Goal: Browse casually: Explore the website without a specific task or goal

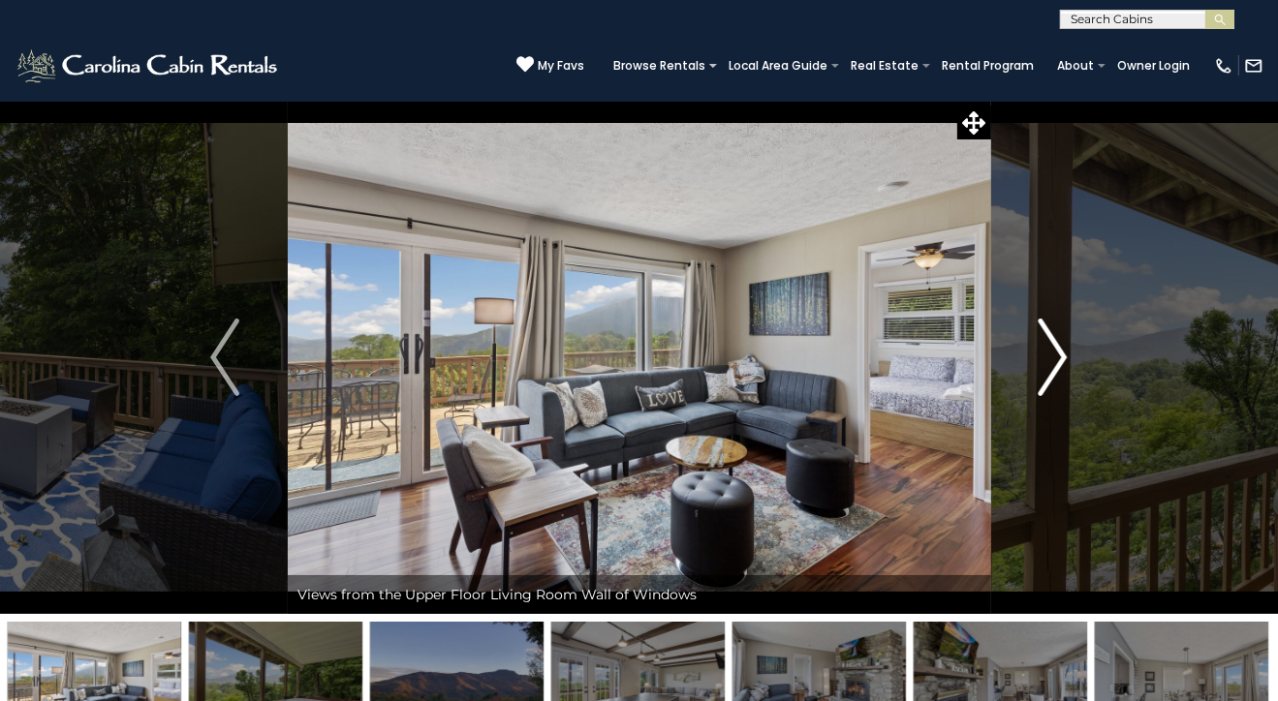
click at [1066, 355] on img "Next" at bounding box center [1053, 358] width 29 height 78
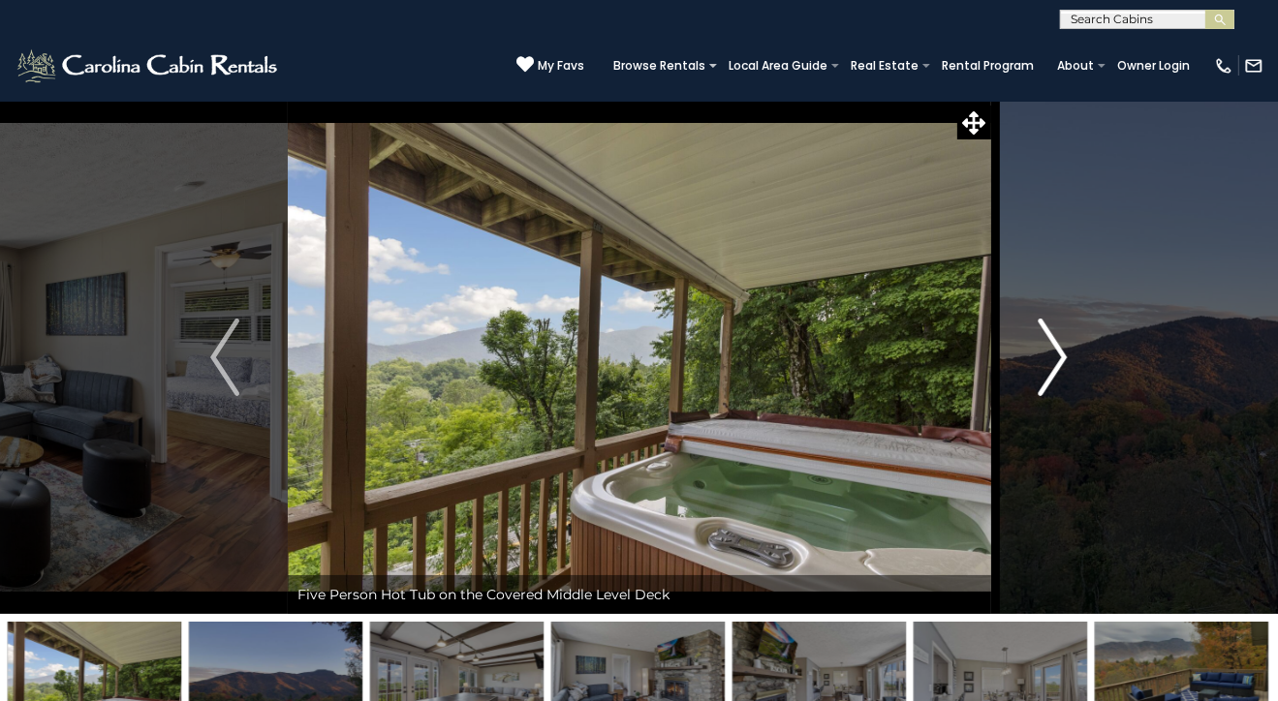
click at [1062, 356] on img "Next" at bounding box center [1053, 358] width 29 height 78
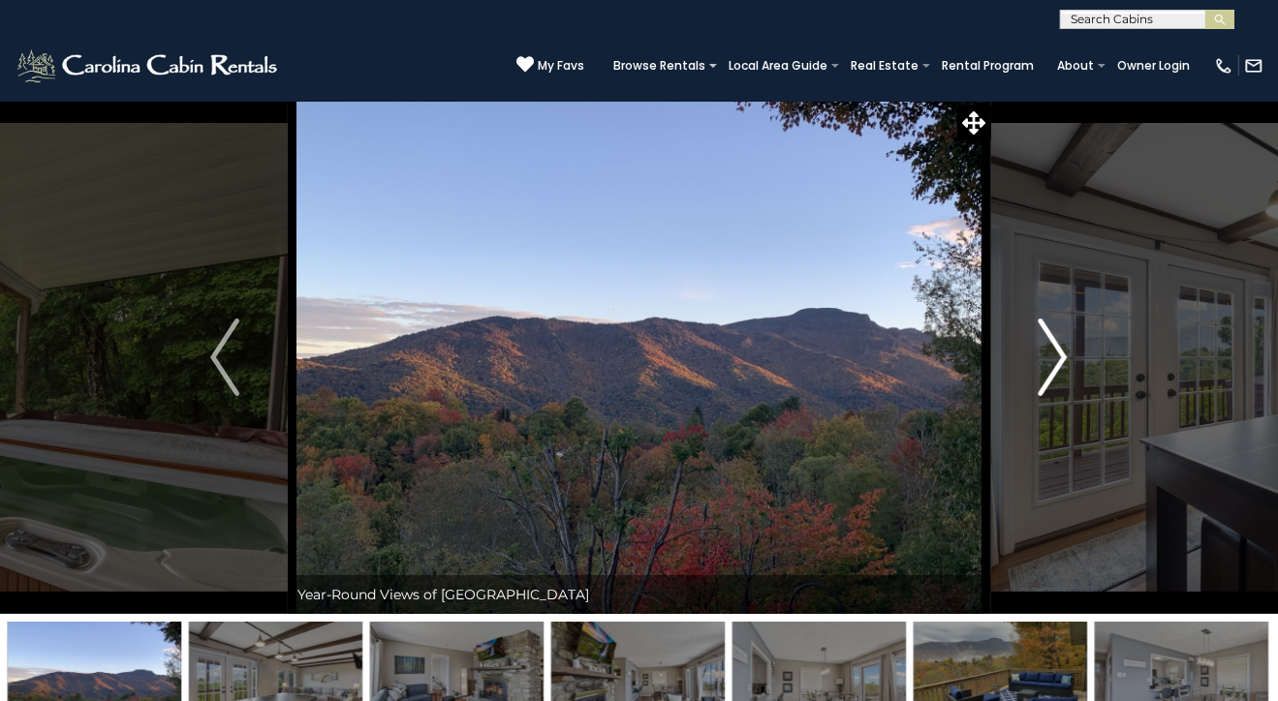
click at [1062, 356] on img "Next" at bounding box center [1053, 358] width 29 height 78
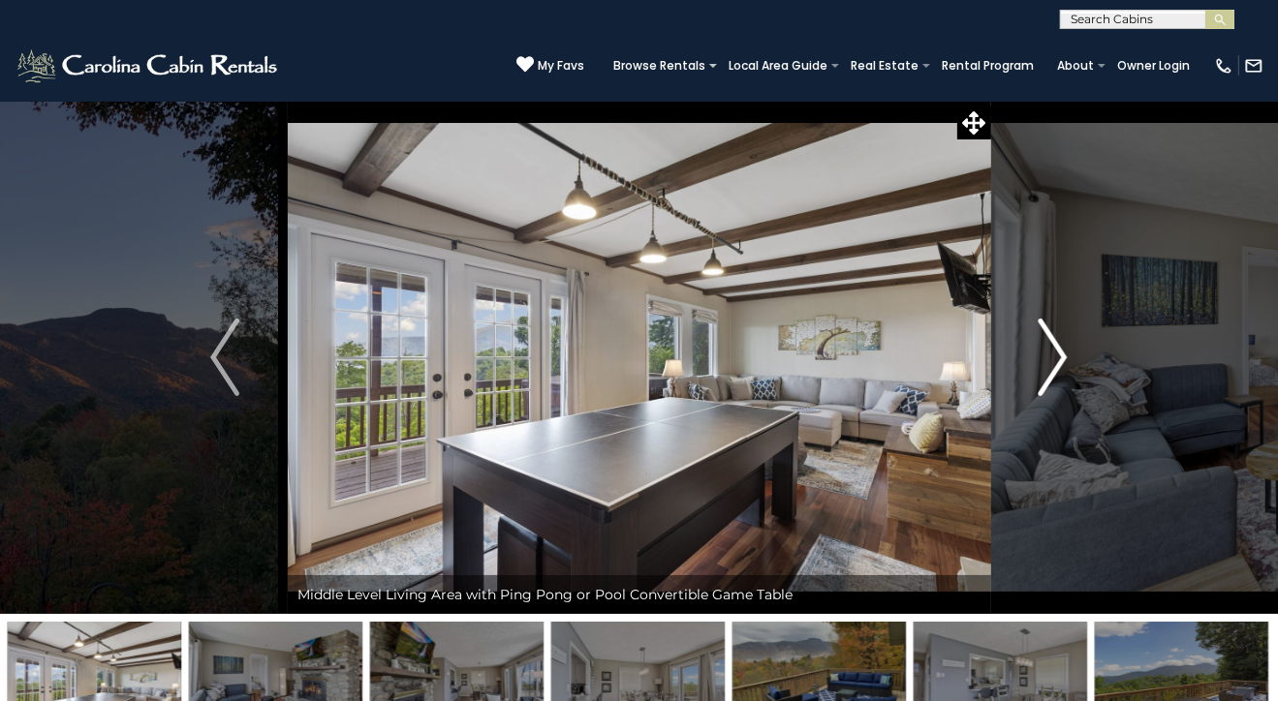
click at [1058, 356] on img "Next" at bounding box center [1053, 358] width 29 height 78
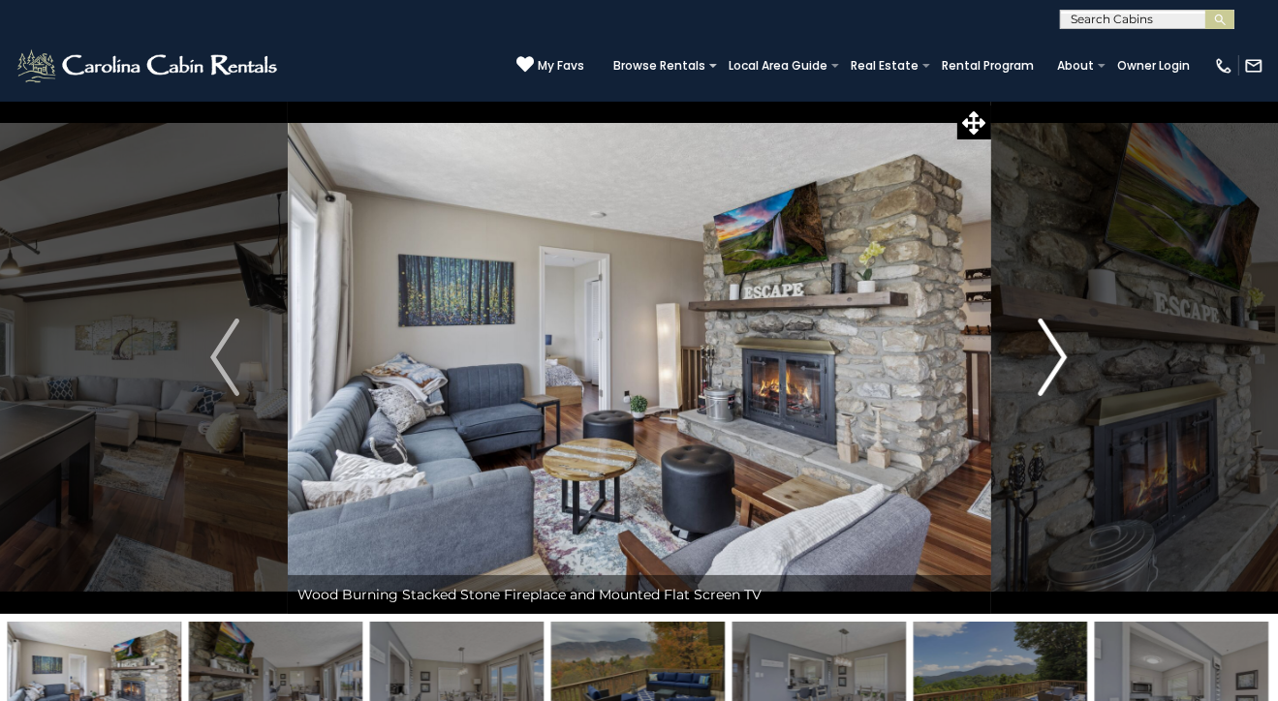
click at [1060, 356] on img "Next" at bounding box center [1053, 358] width 29 height 78
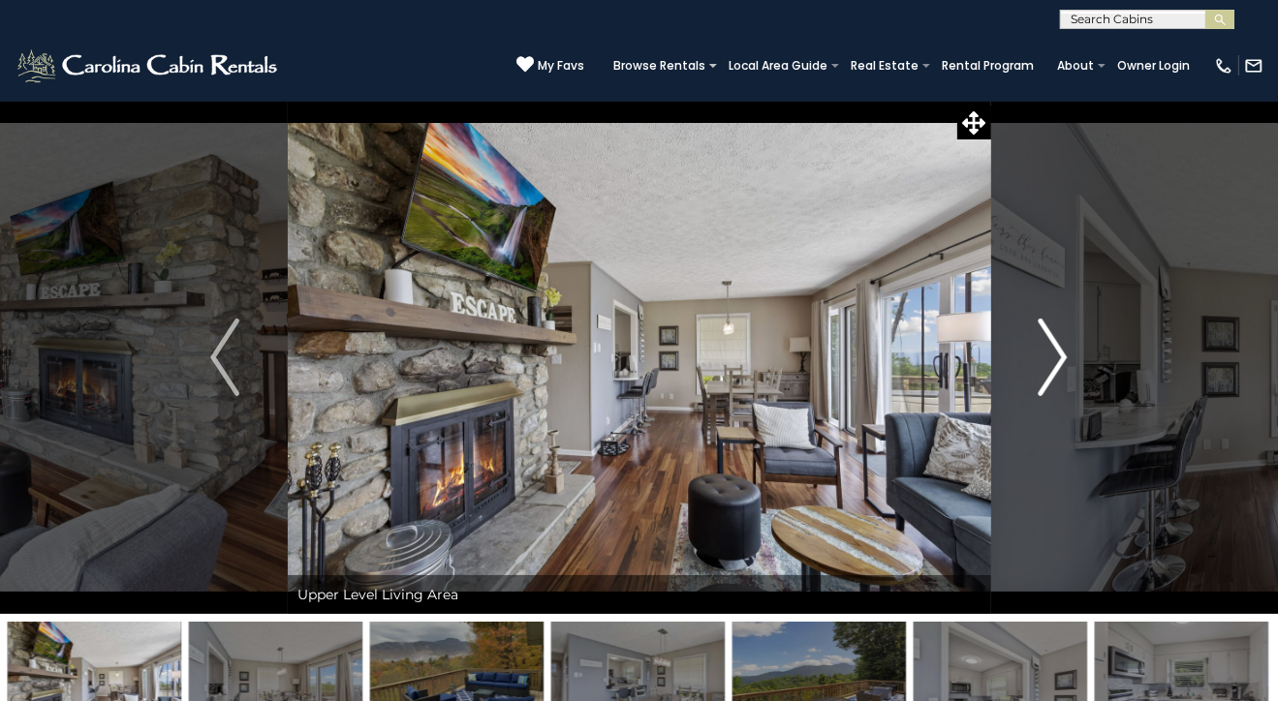
click at [1058, 356] on img "Next" at bounding box center [1053, 358] width 29 height 78
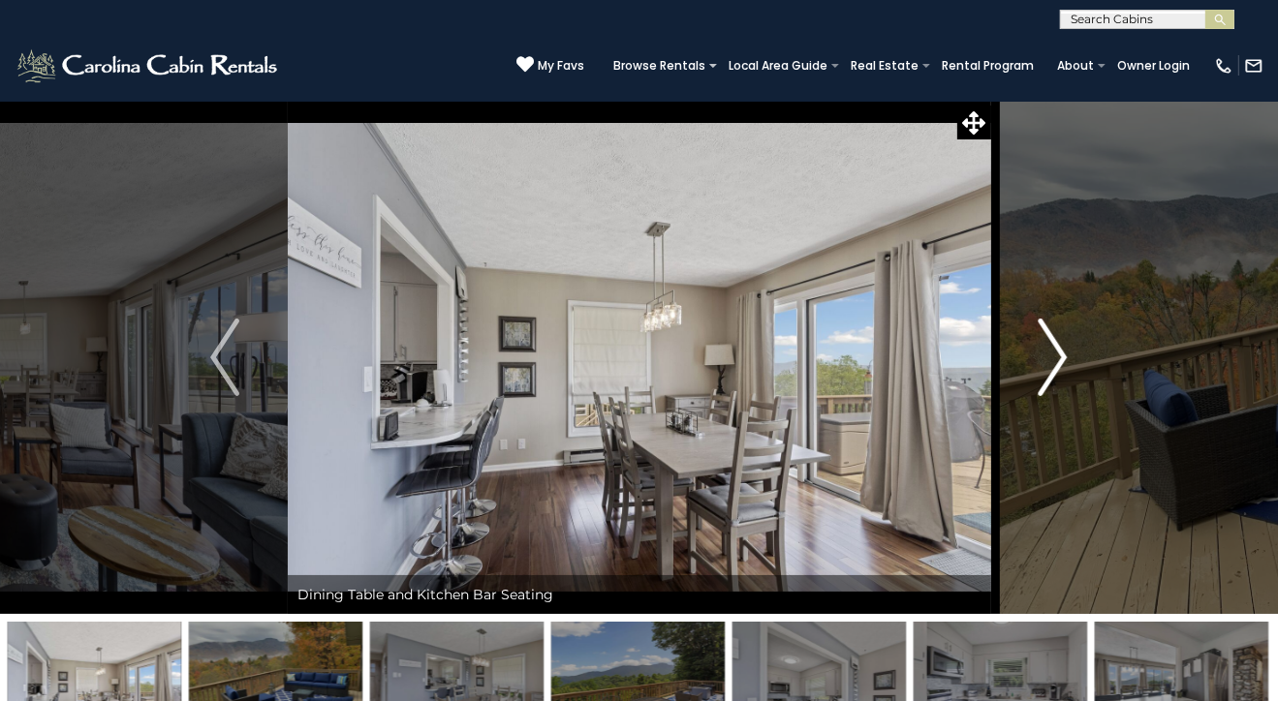
click at [1058, 356] on img "Next" at bounding box center [1053, 358] width 29 height 78
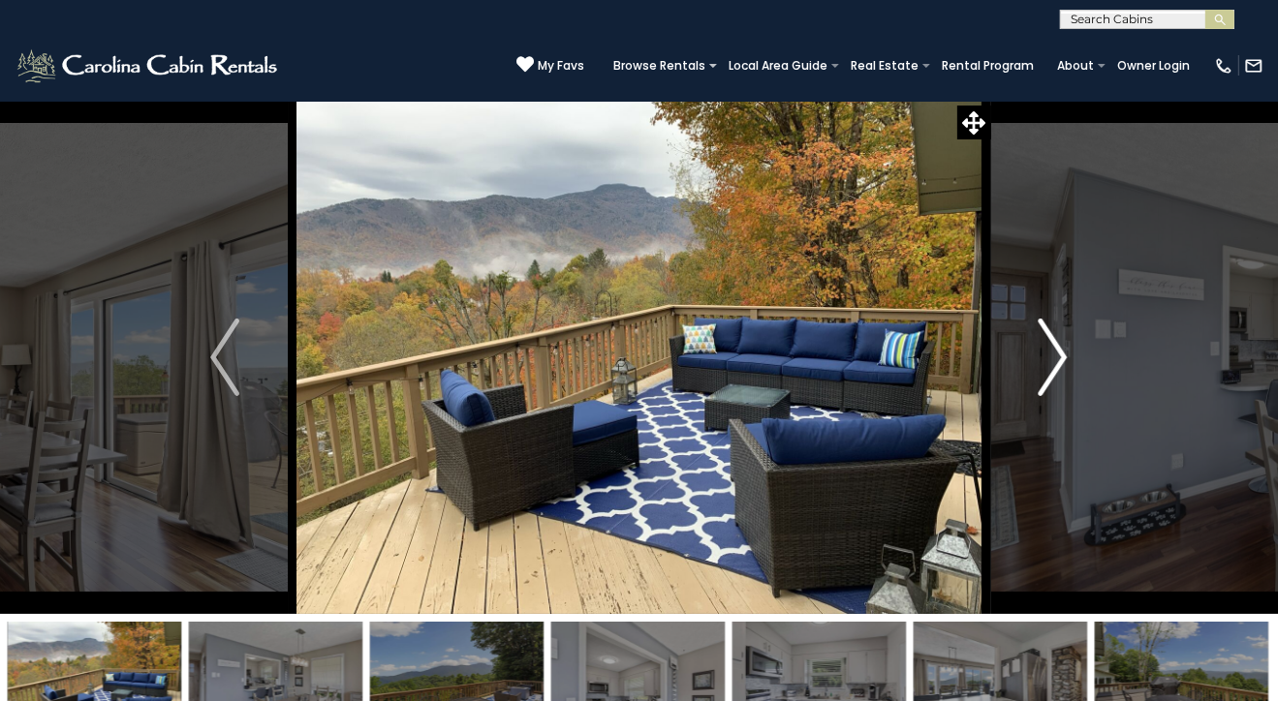
click at [1058, 356] on img "Next" at bounding box center [1053, 358] width 29 height 78
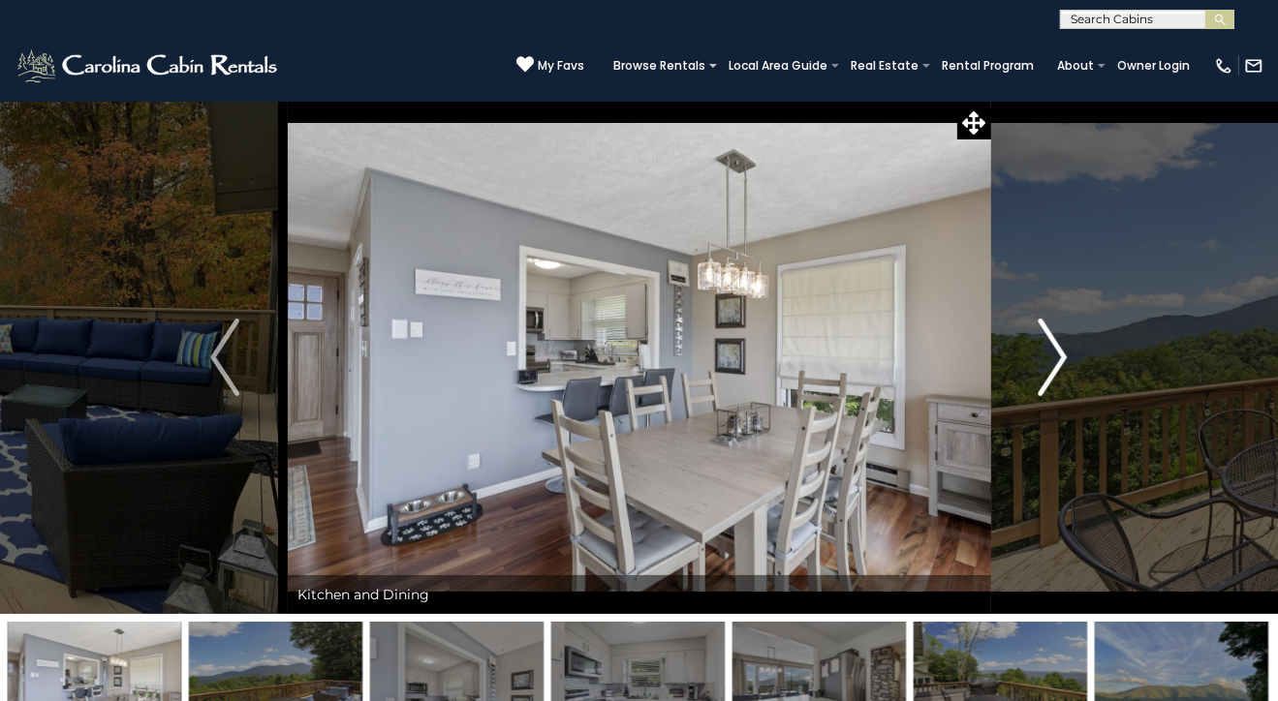
click at [1058, 356] on img "Next" at bounding box center [1053, 358] width 29 height 78
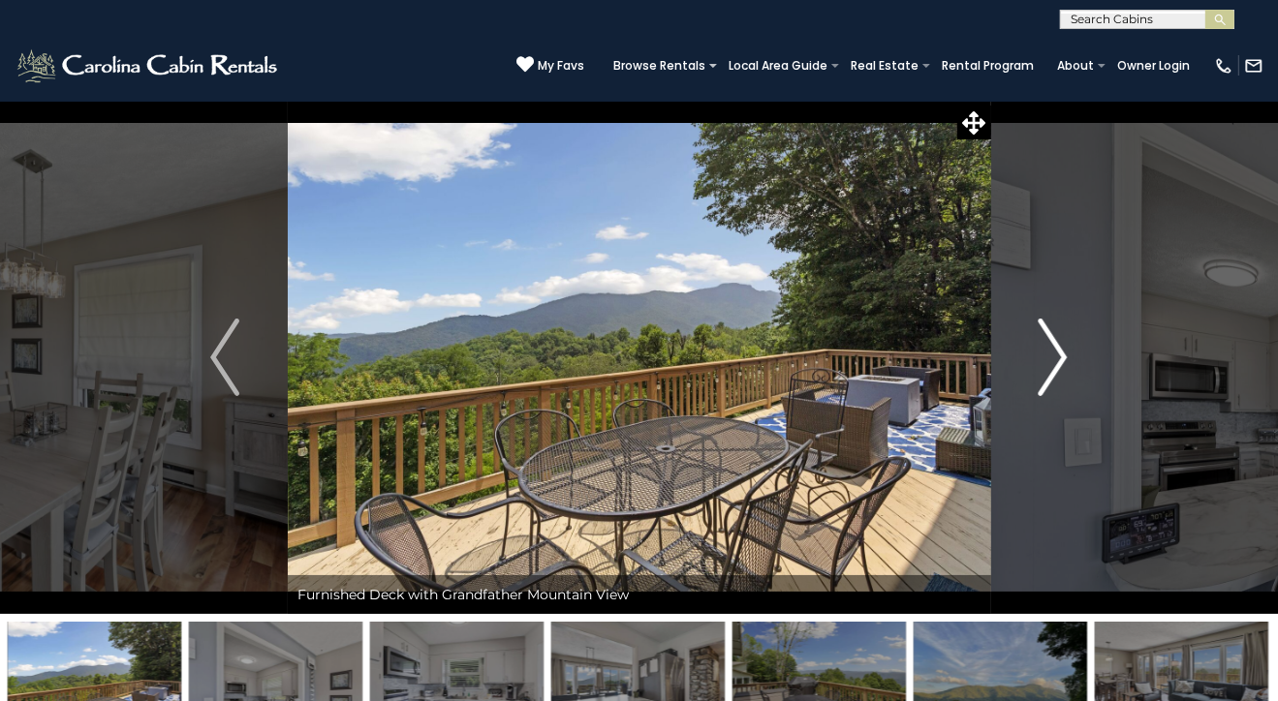
click at [1062, 356] on img "Next" at bounding box center [1053, 358] width 29 height 78
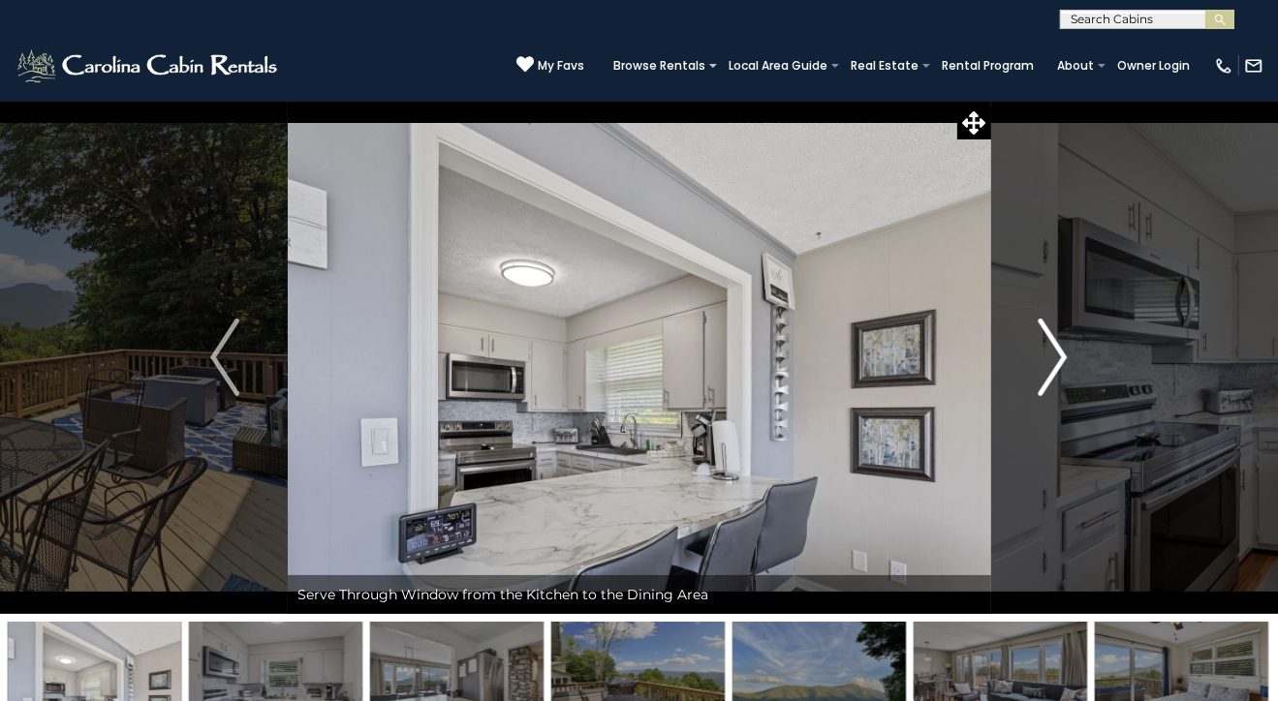
click at [1062, 356] on img "Next" at bounding box center [1053, 358] width 29 height 78
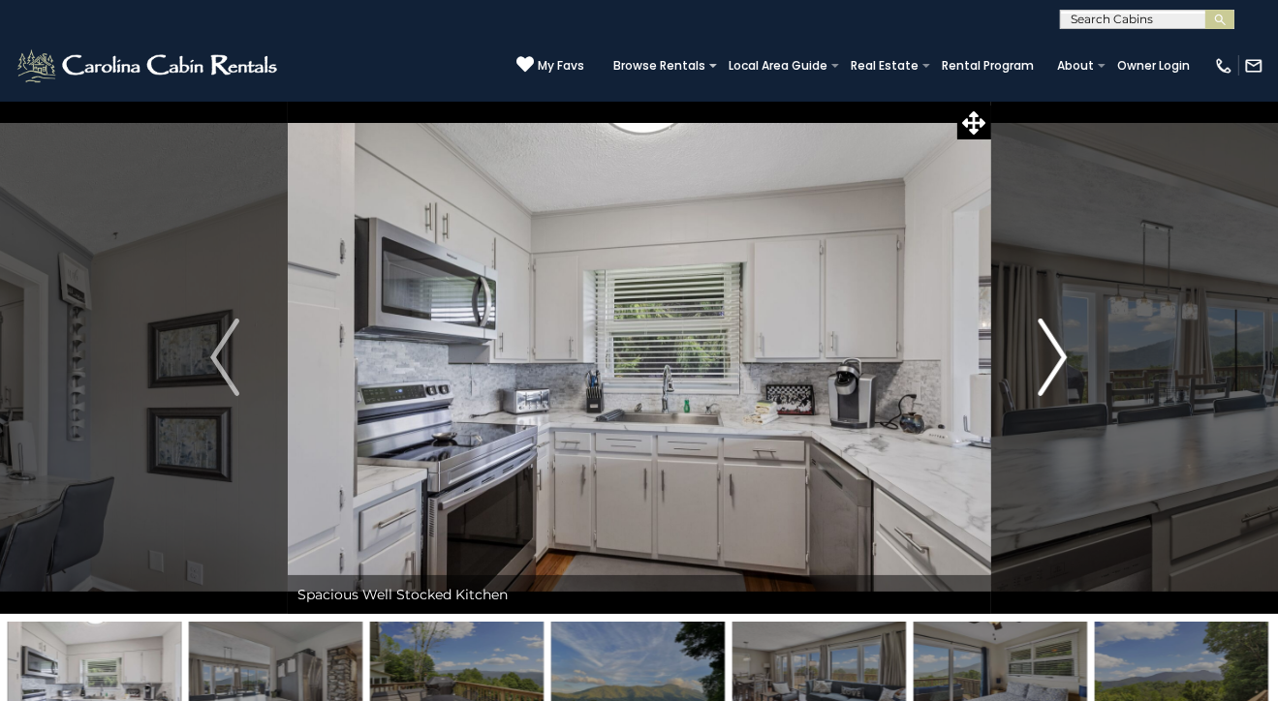
click at [1062, 356] on img "Next" at bounding box center [1053, 358] width 29 height 78
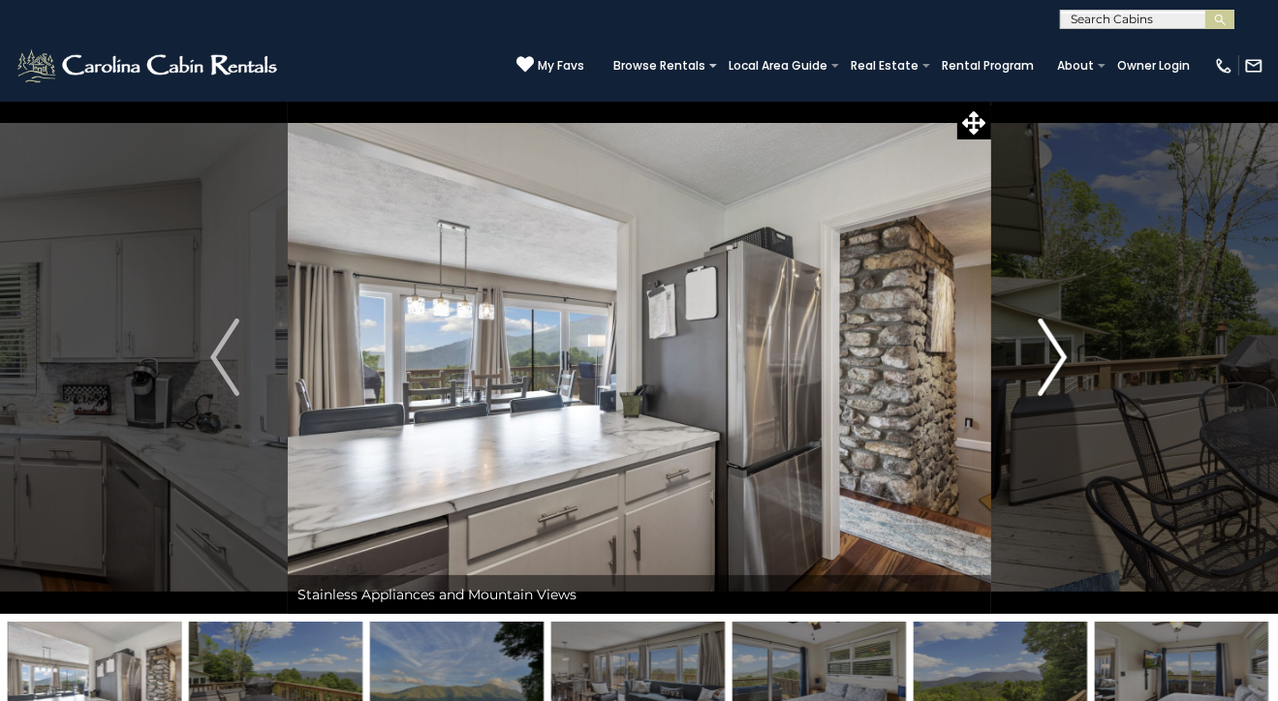
click at [1062, 356] on img "Next" at bounding box center [1053, 358] width 29 height 78
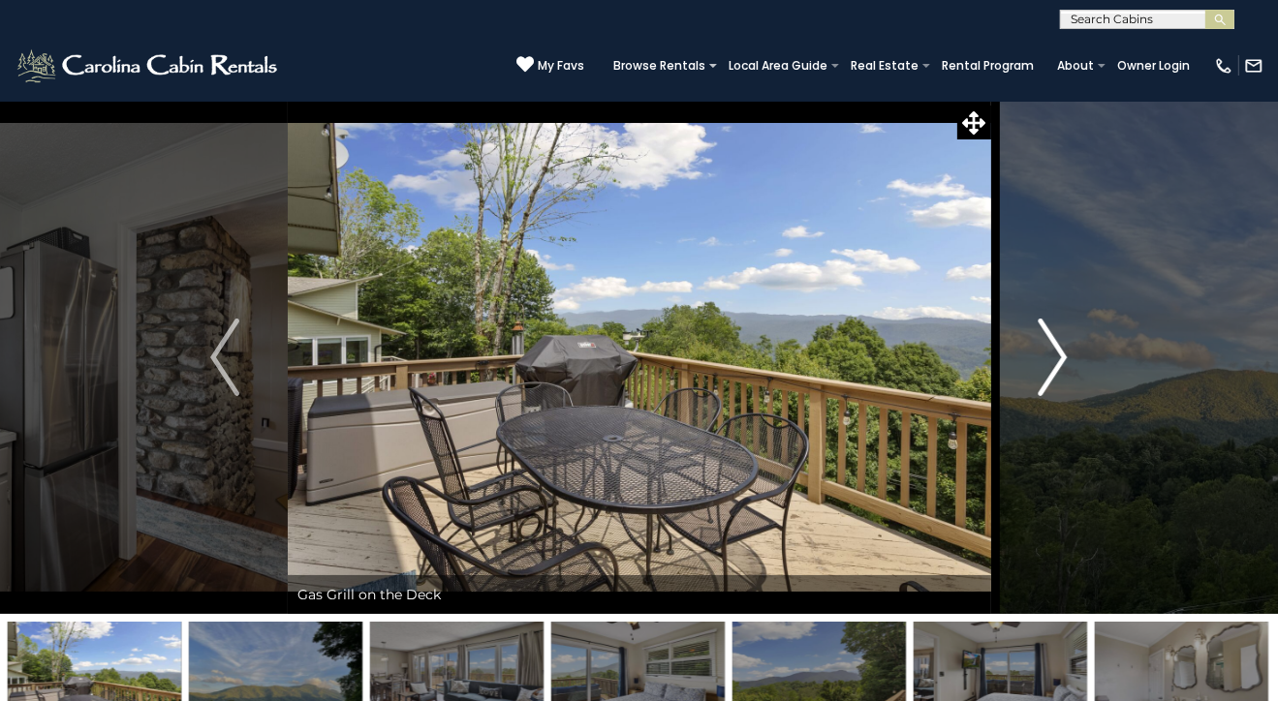
click at [1062, 356] on img "Next" at bounding box center [1053, 358] width 29 height 78
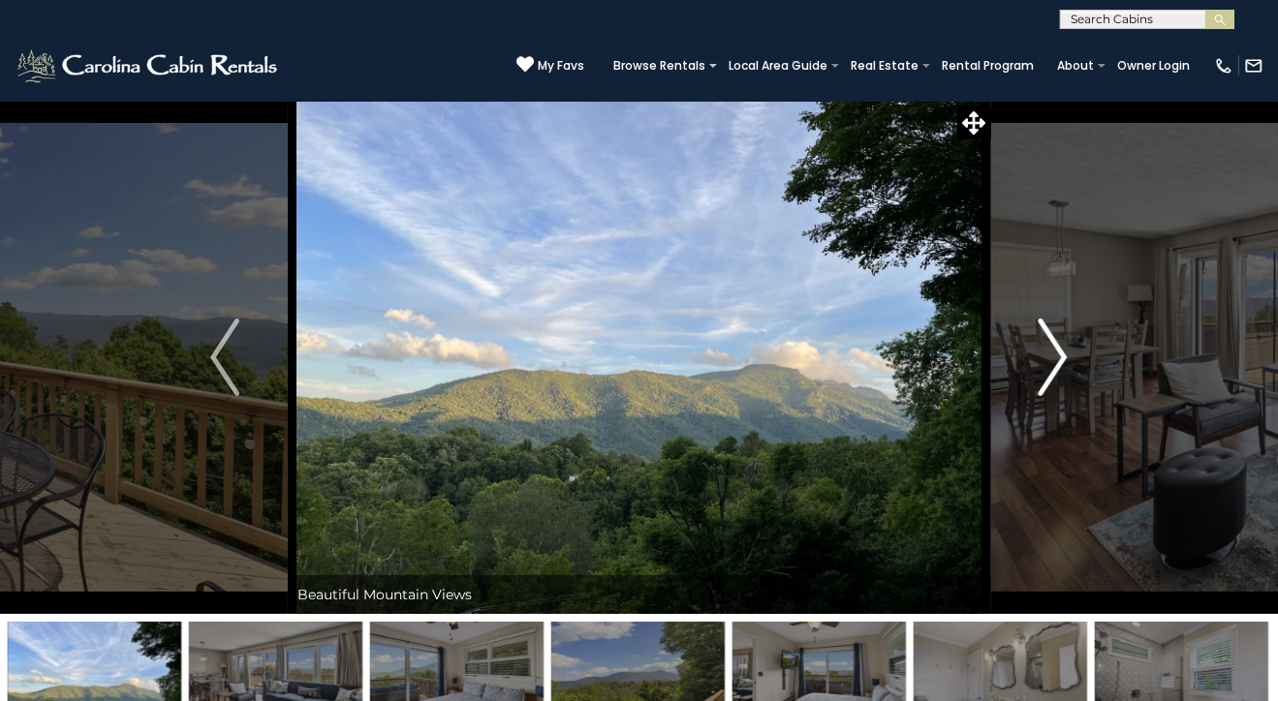
click at [1062, 356] on img "Next" at bounding box center [1053, 358] width 29 height 78
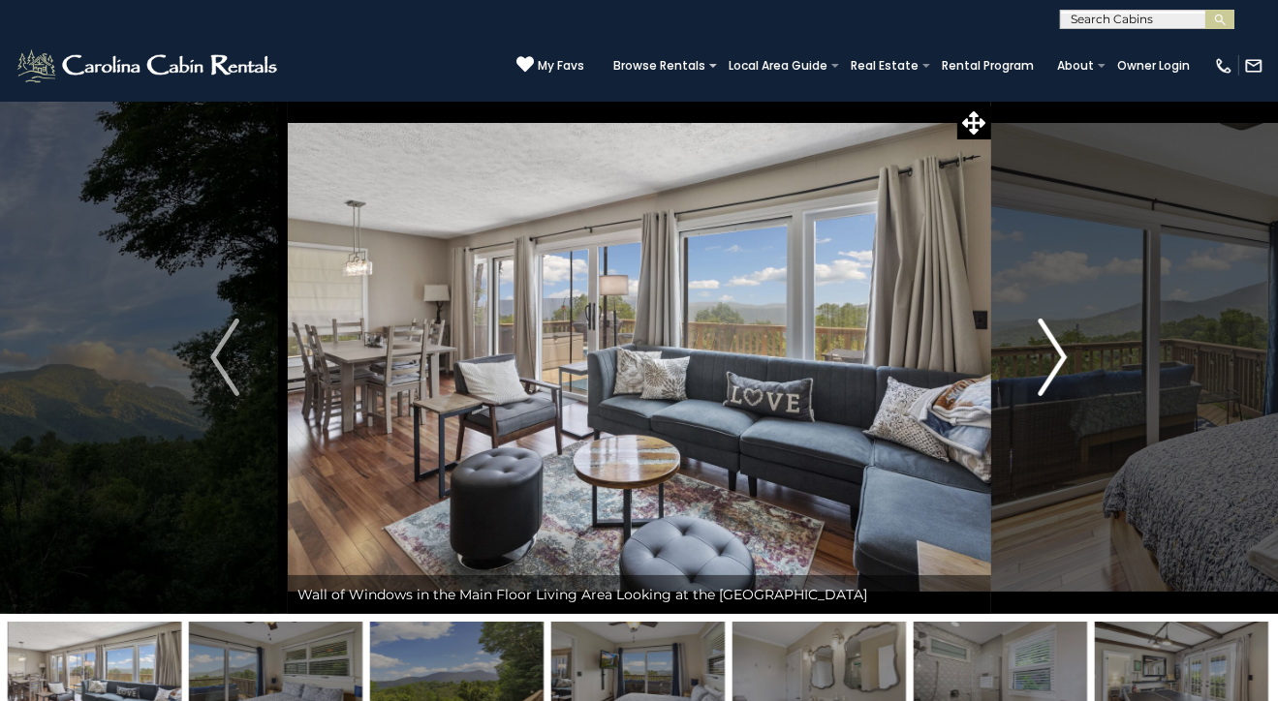
click at [1062, 356] on img "Next" at bounding box center [1053, 358] width 29 height 78
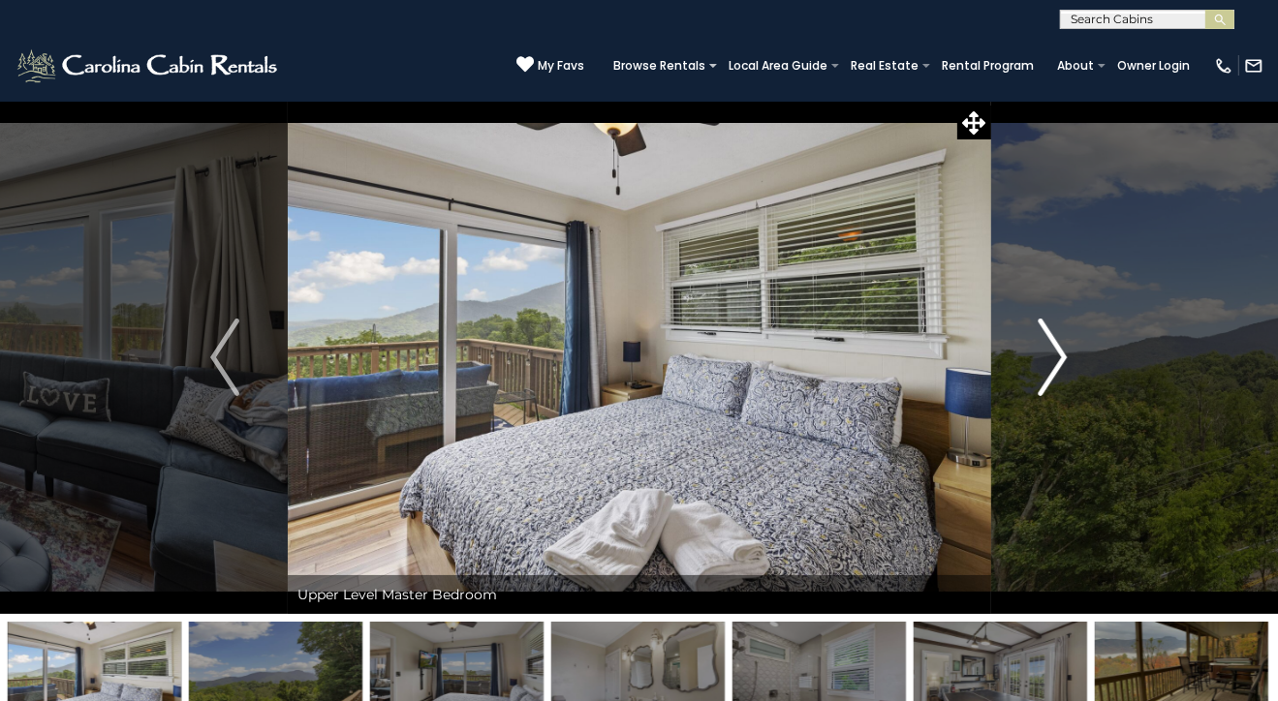
click at [1062, 356] on img "Next" at bounding box center [1053, 358] width 29 height 78
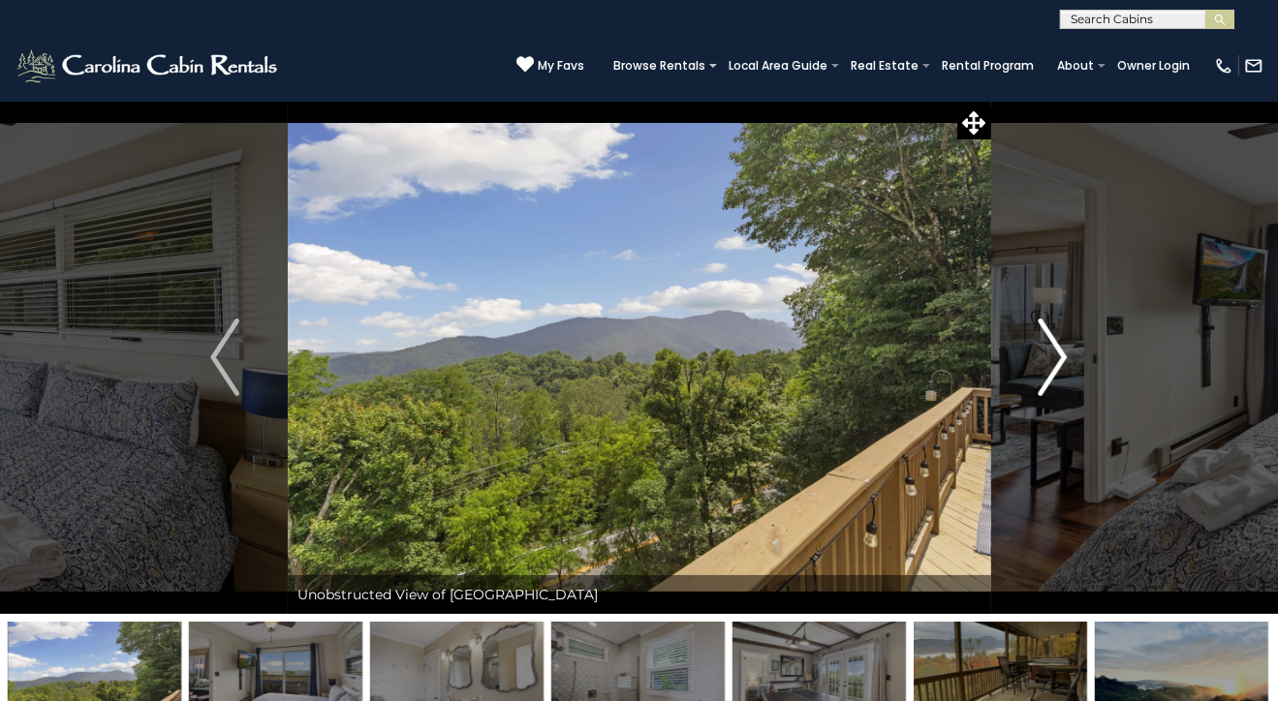
click at [1062, 356] on img "Next" at bounding box center [1053, 358] width 29 height 78
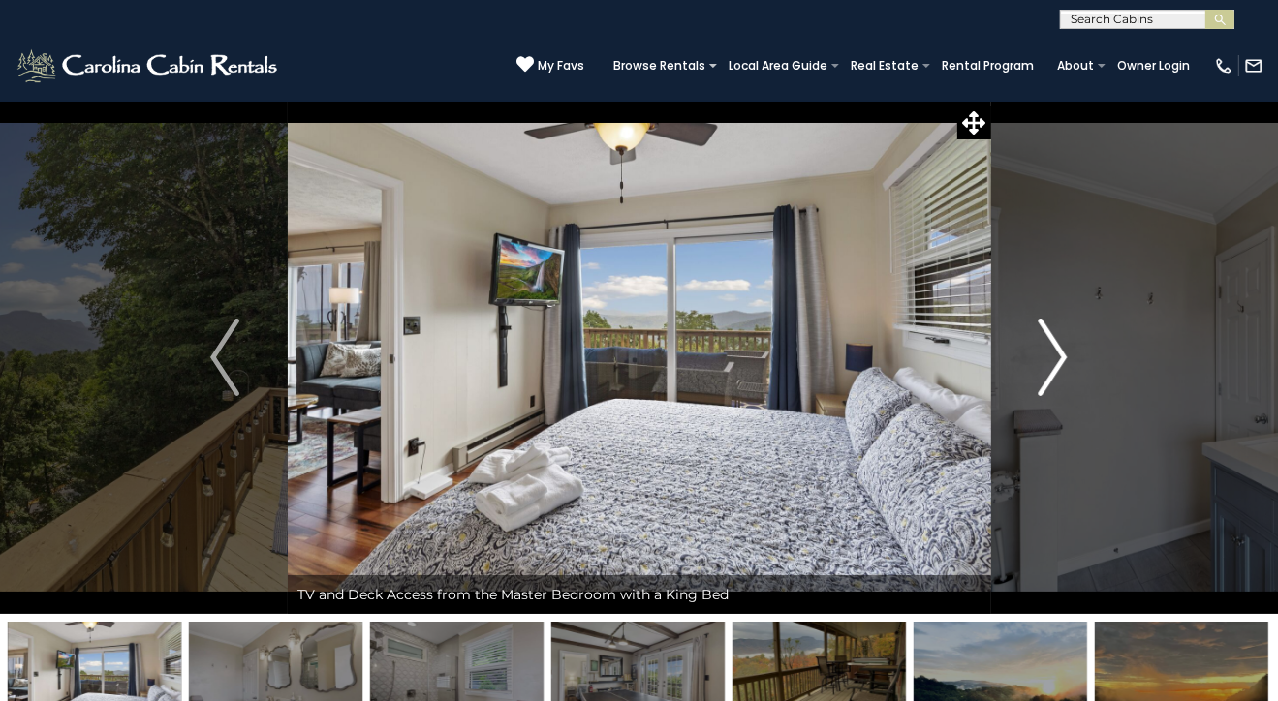
click at [1062, 357] on img "Next" at bounding box center [1053, 358] width 29 height 78
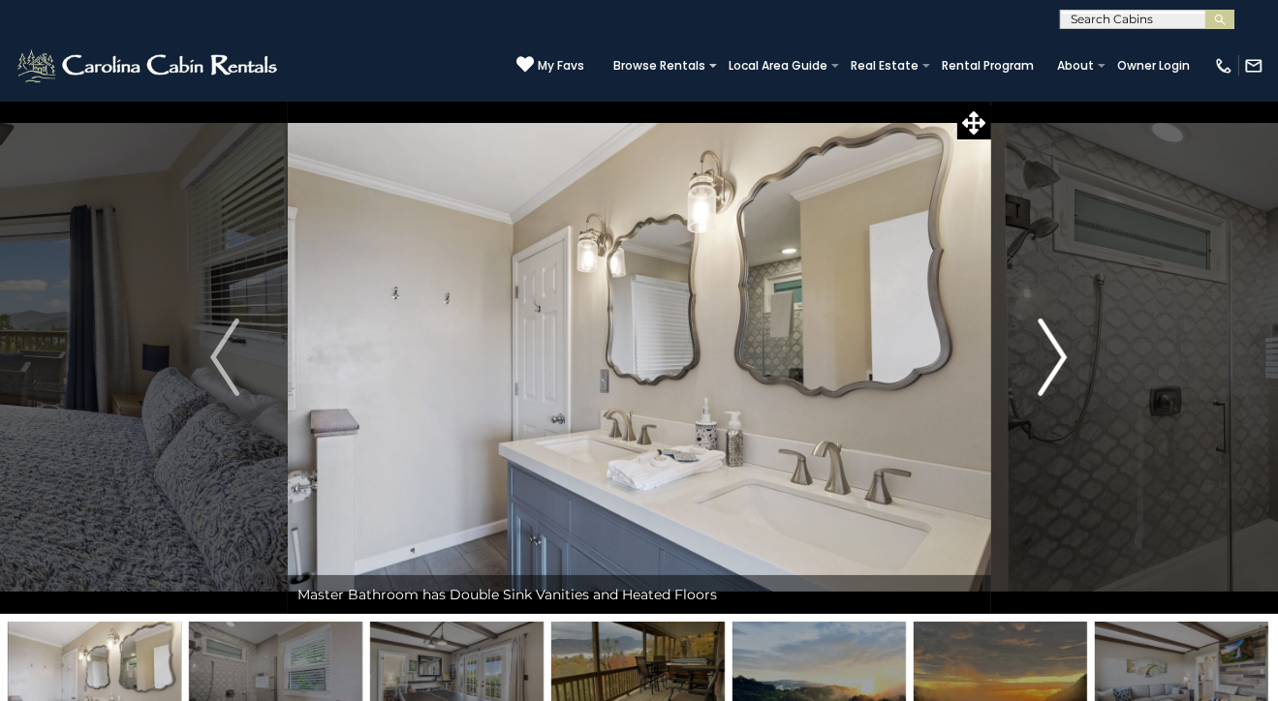
click at [1062, 357] on img "Next" at bounding box center [1053, 358] width 29 height 78
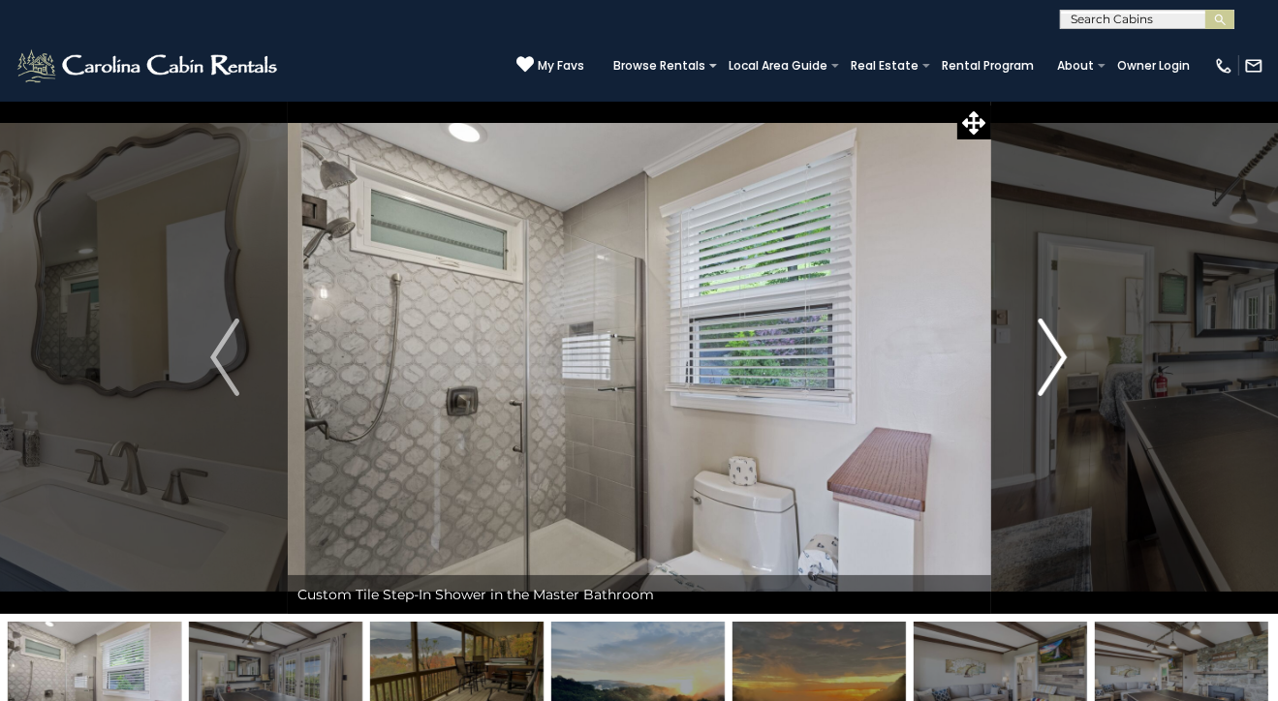
click at [1062, 357] on img "Next" at bounding box center [1053, 358] width 29 height 78
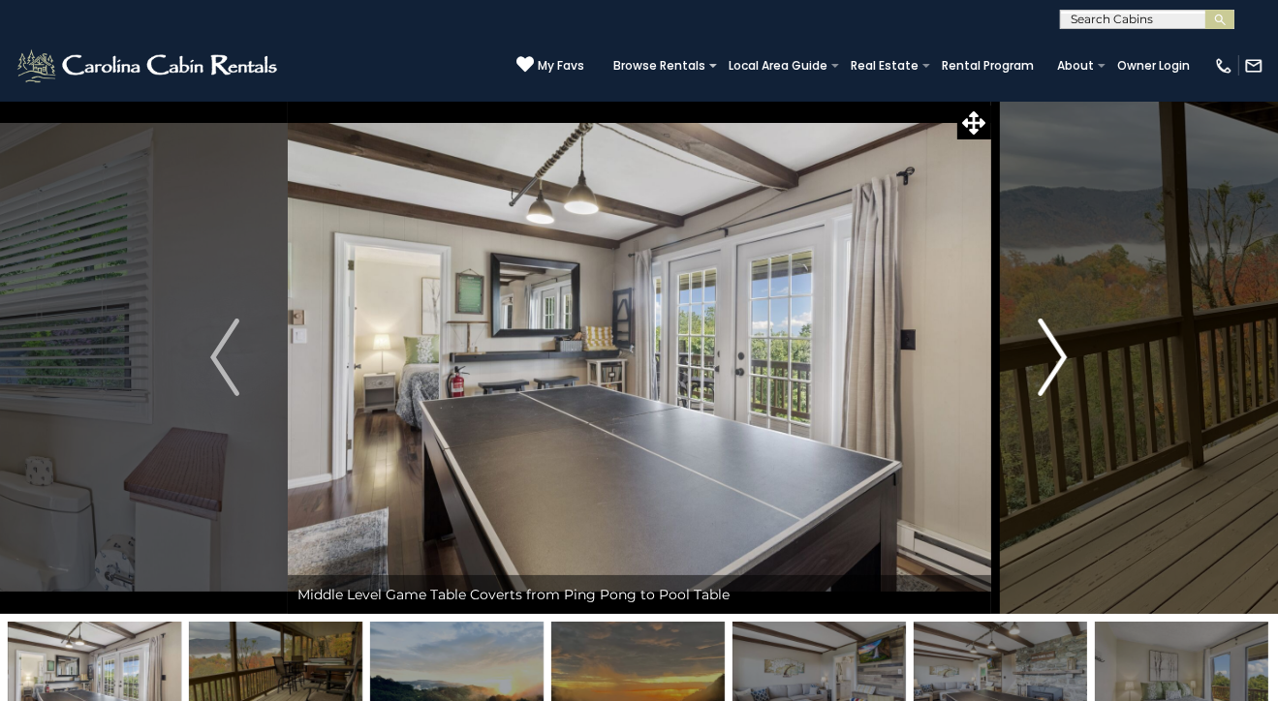
click at [1062, 357] on img "Next" at bounding box center [1053, 358] width 29 height 78
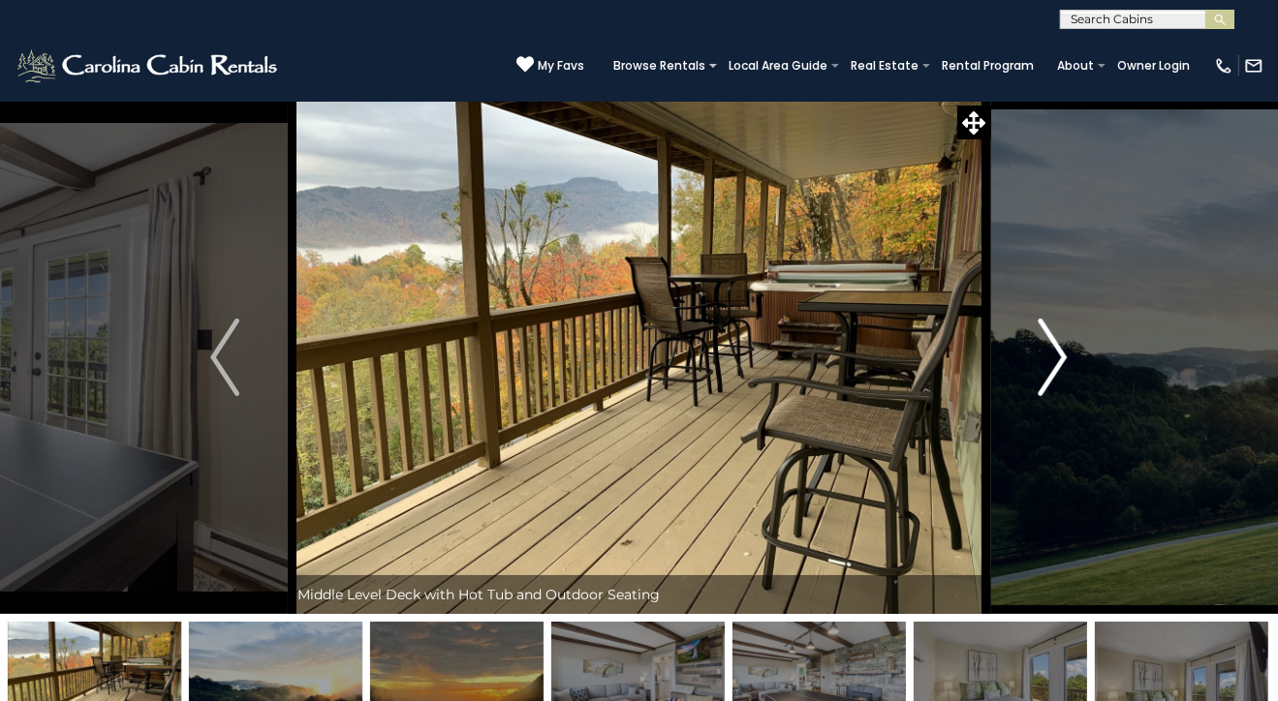
click at [1062, 357] on img "Next" at bounding box center [1053, 358] width 29 height 78
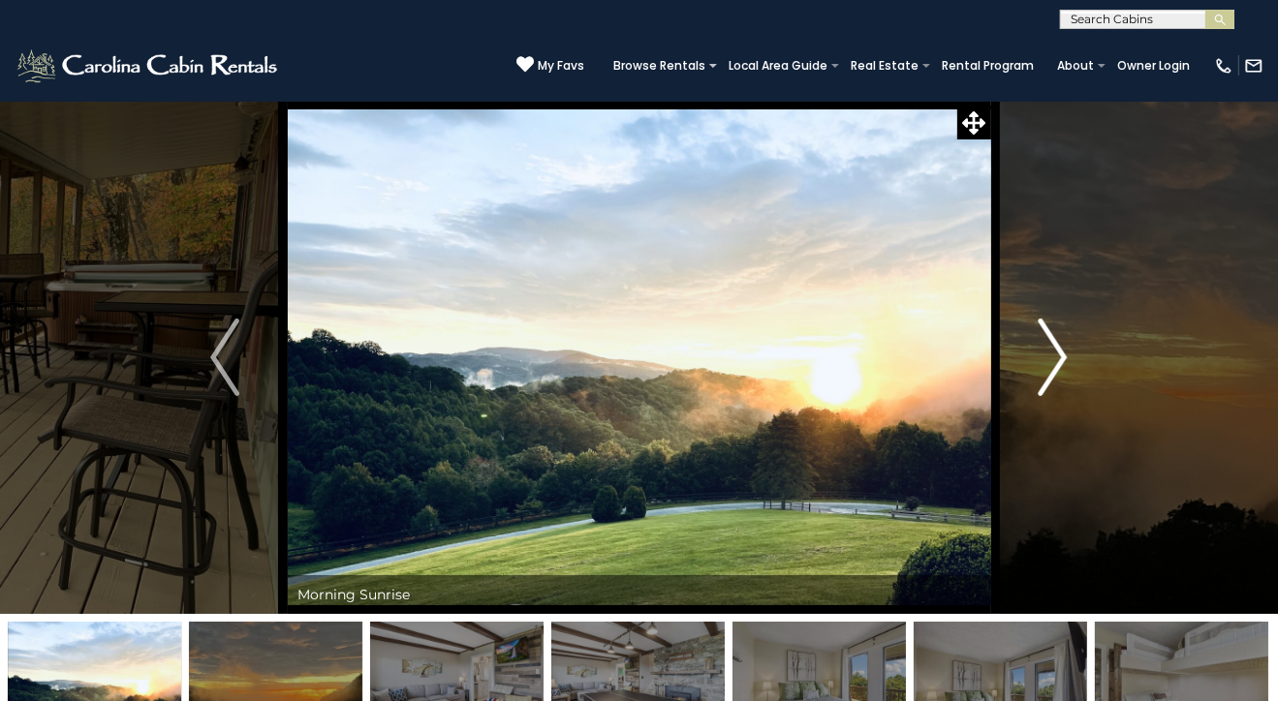
click at [1062, 357] on img "Next" at bounding box center [1053, 358] width 29 height 78
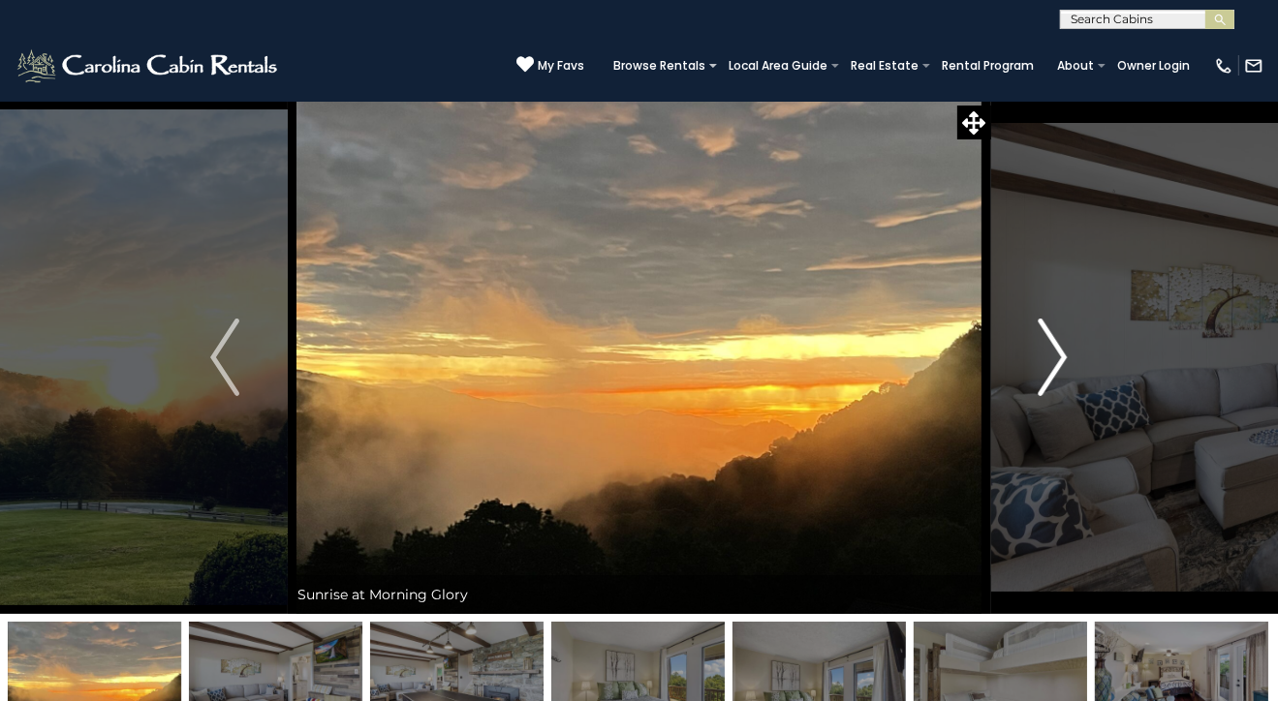
click at [1062, 357] on img "Next" at bounding box center [1053, 358] width 29 height 78
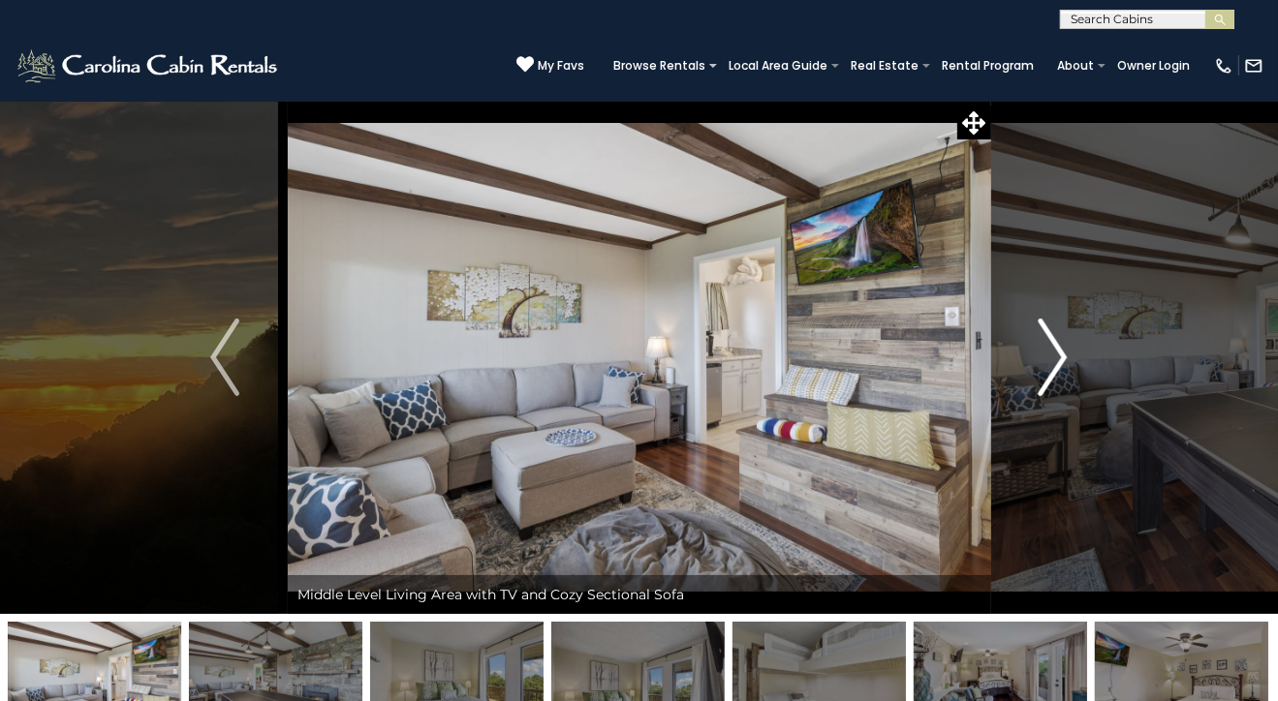
click at [1062, 357] on img "Next" at bounding box center [1053, 358] width 29 height 78
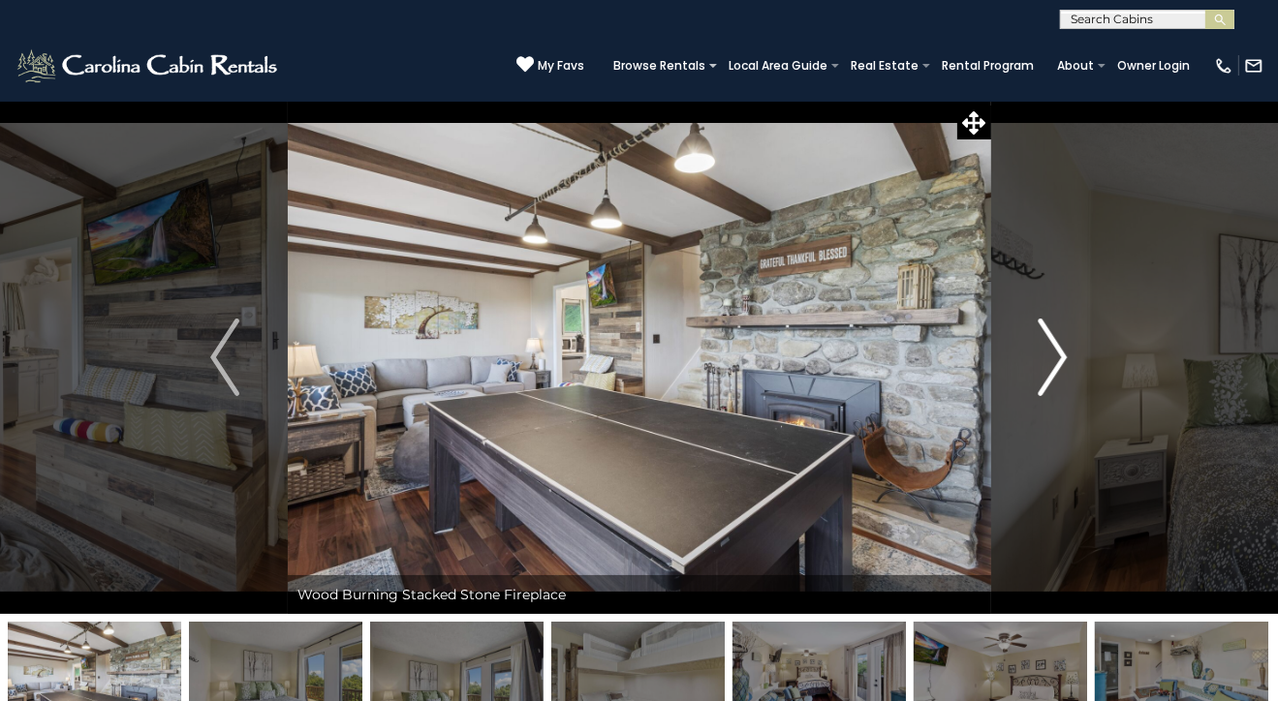
click at [1062, 357] on img "Next" at bounding box center [1053, 358] width 29 height 78
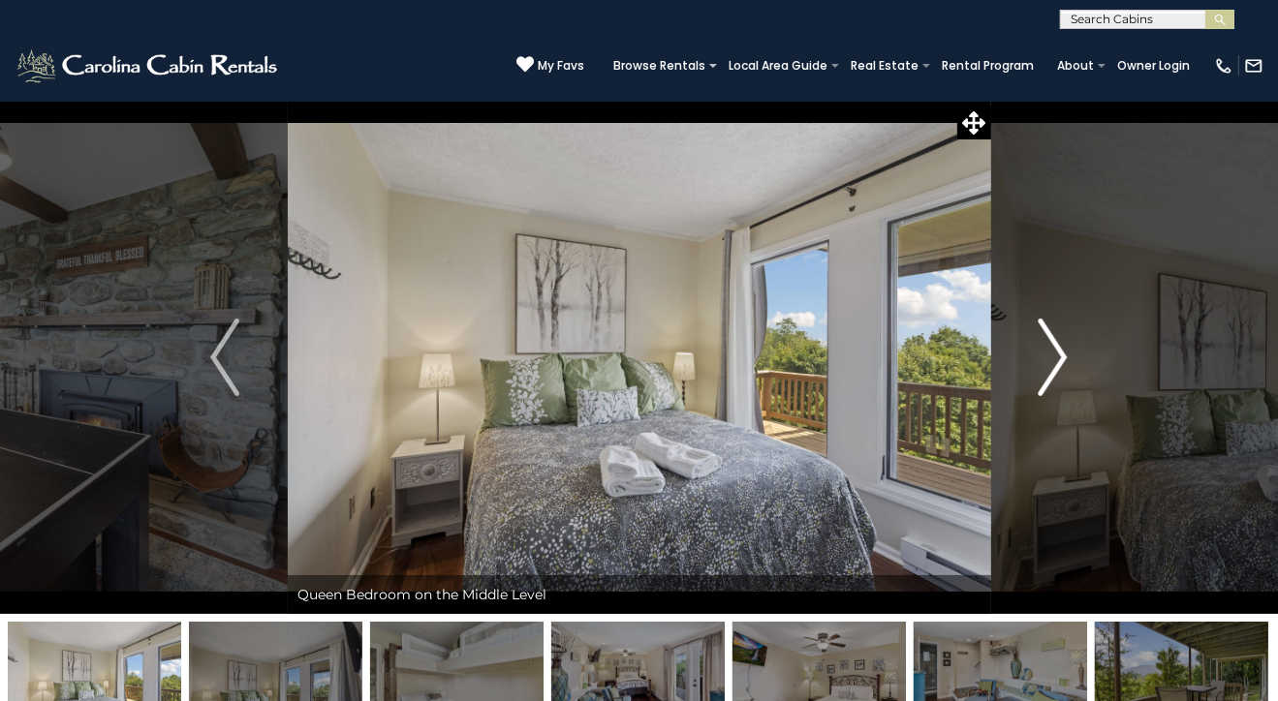
click at [1062, 357] on img "Next" at bounding box center [1053, 358] width 29 height 78
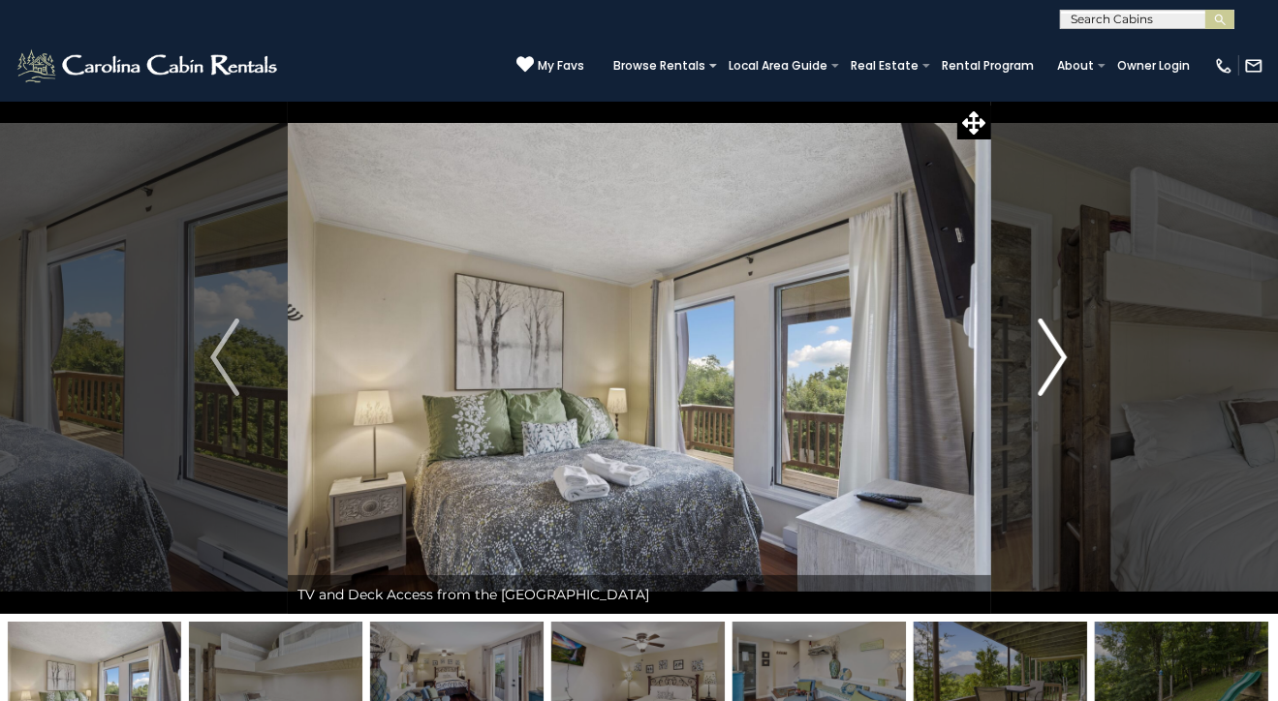
click at [1062, 357] on img "Next" at bounding box center [1053, 358] width 29 height 78
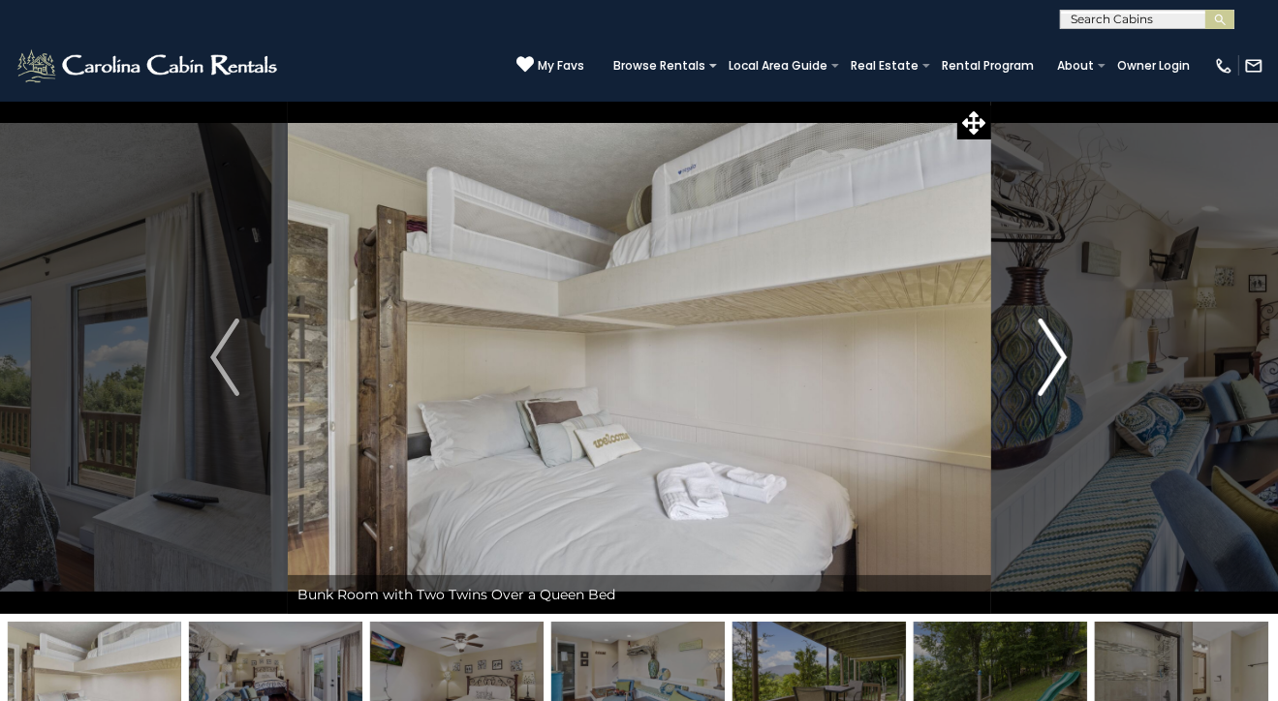
click at [1062, 357] on img "Next" at bounding box center [1053, 358] width 29 height 78
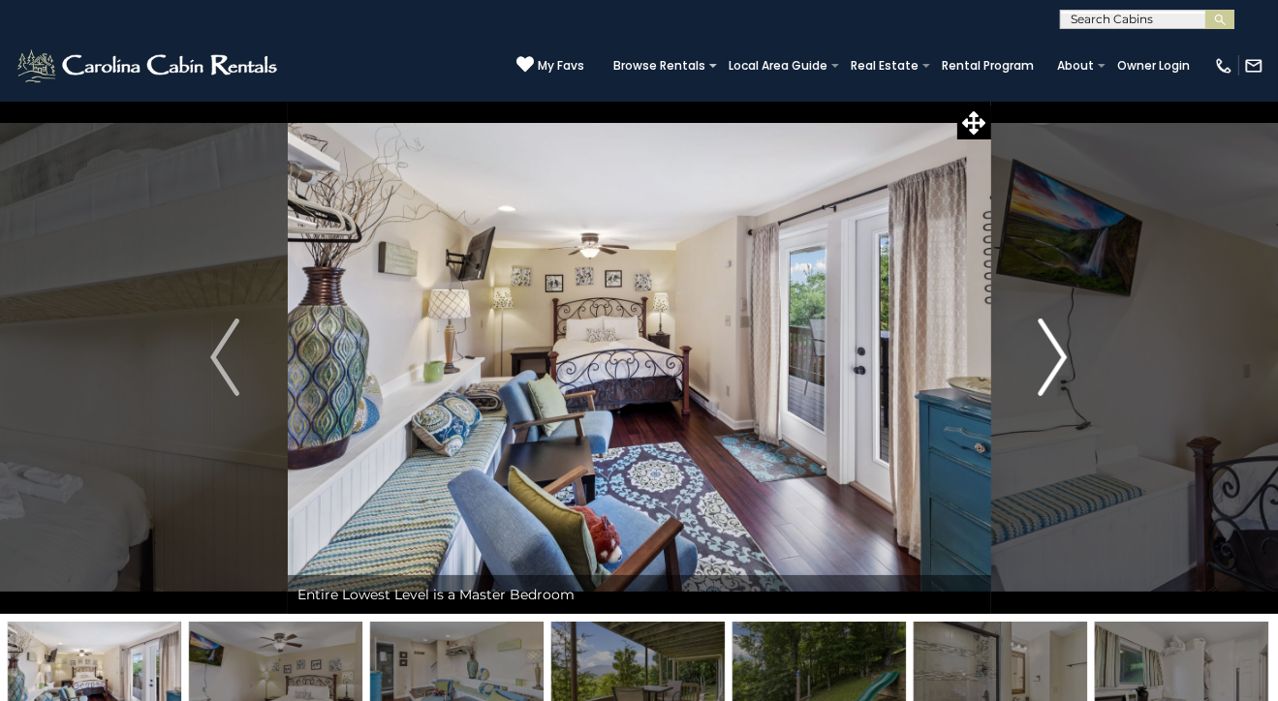
click at [1062, 357] on img "Next" at bounding box center [1053, 358] width 29 height 78
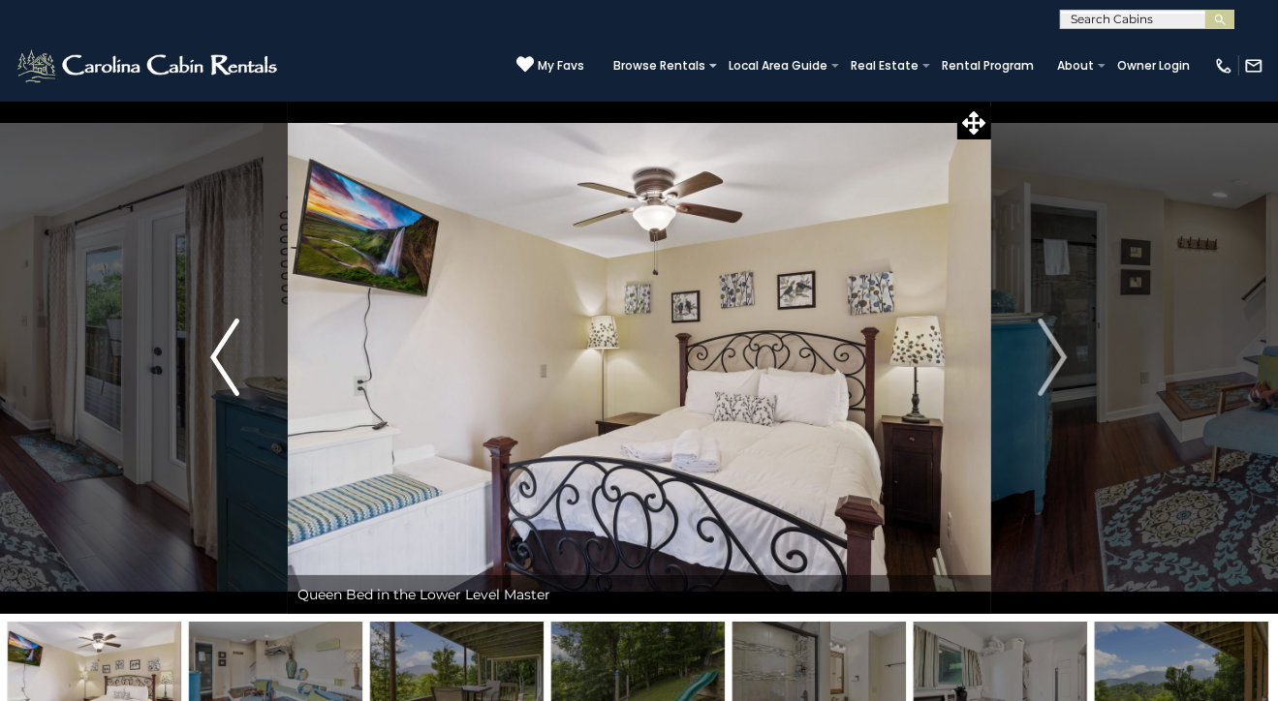
click at [205, 352] on button "Previous" at bounding box center [225, 357] width 126 height 513
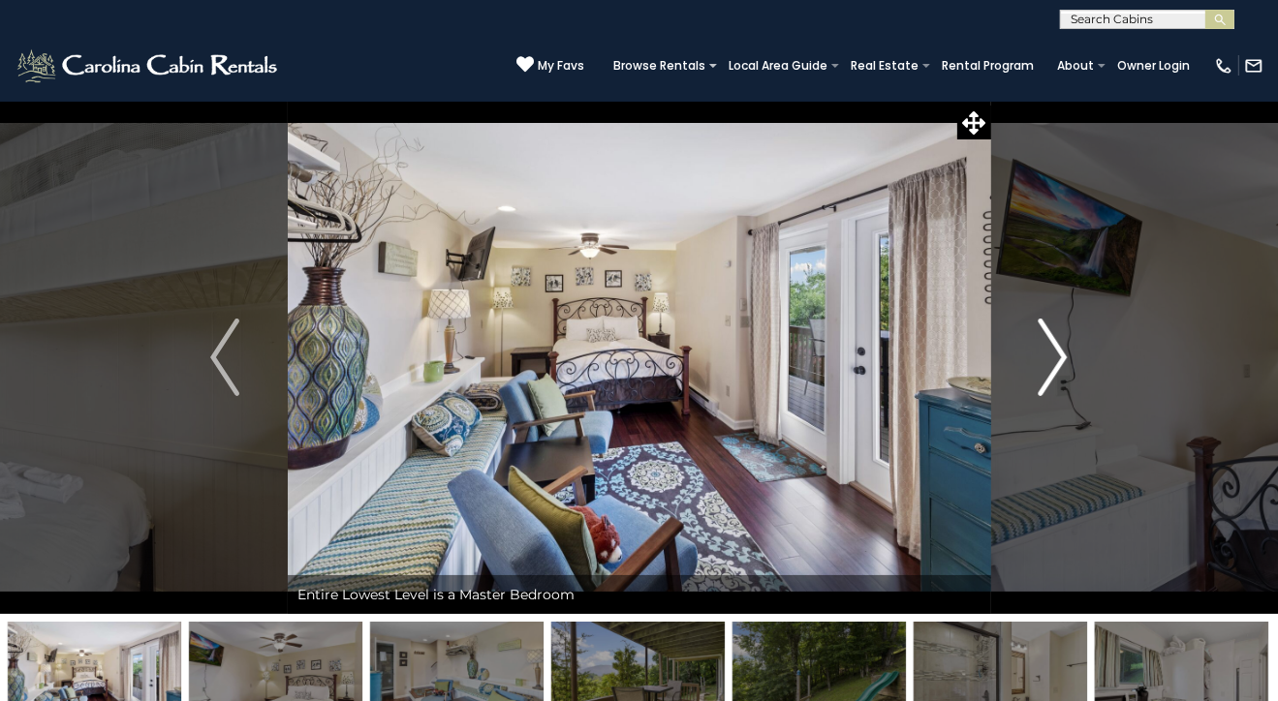
click at [1060, 357] on img "Next" at bounding box center [1053, 358] width 29 height 78
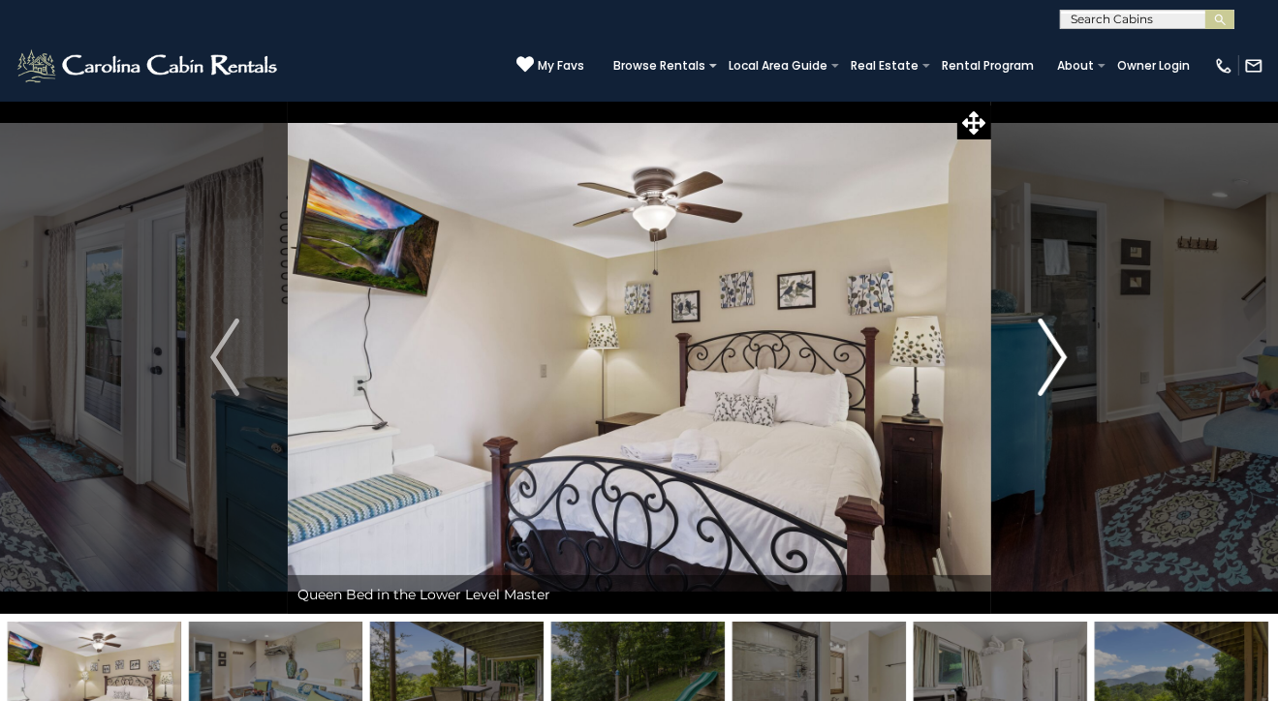
click at [1060, 357] on img "Next" at bounding box center [1053, 358] width 29 height 78
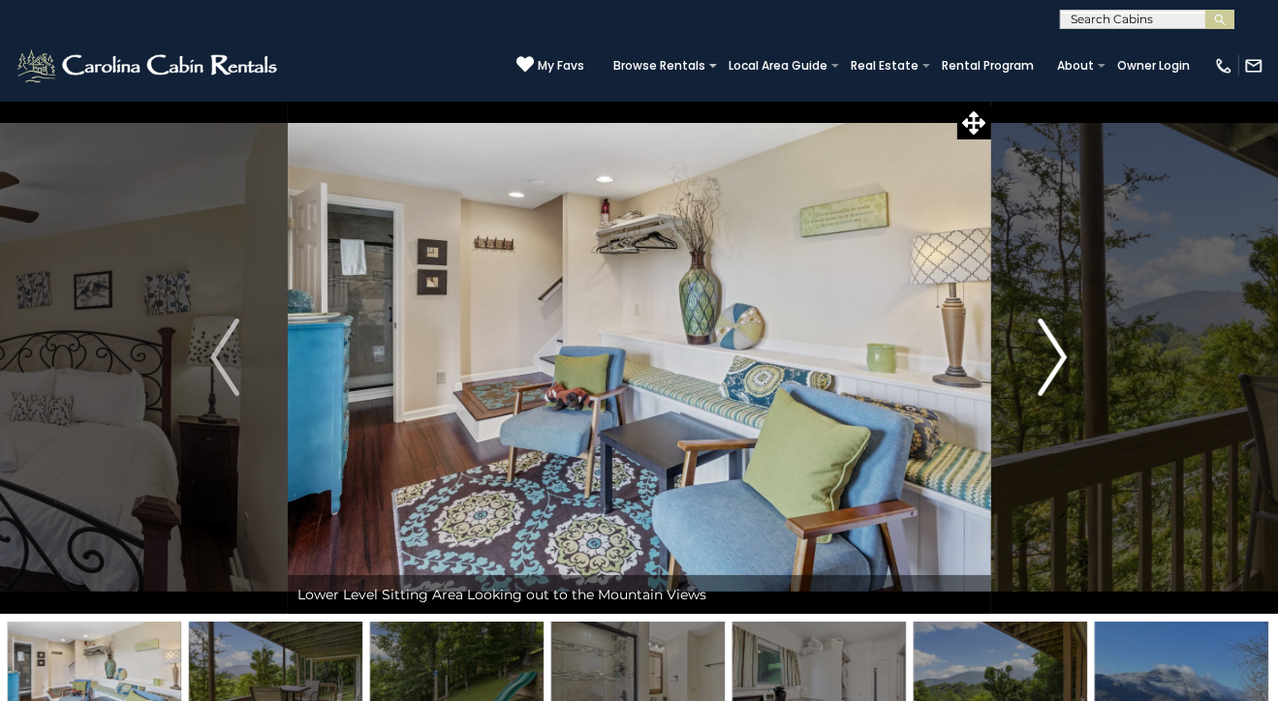
click at [1060, 357] on img "Next" at bounding box center [1053, 358] width 29 height 78
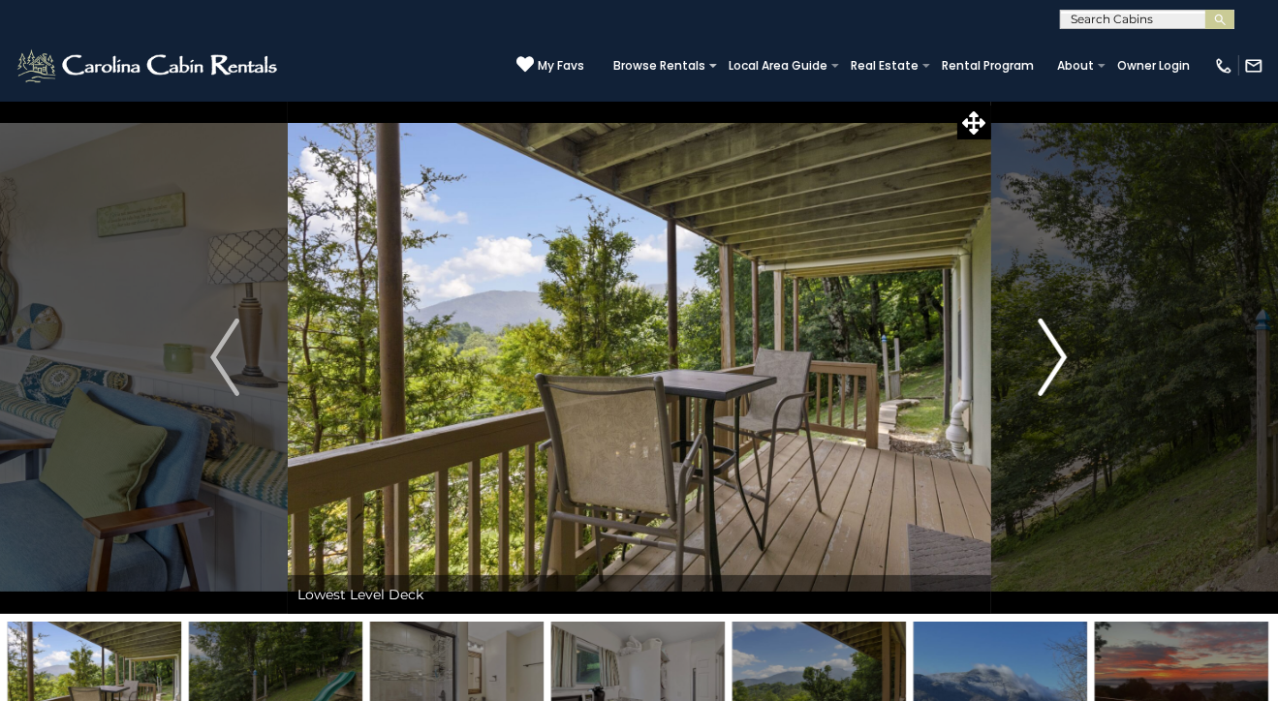
click at [1060, 357] on img "Next" at bounding box center [1053, 358] width 29 height 78
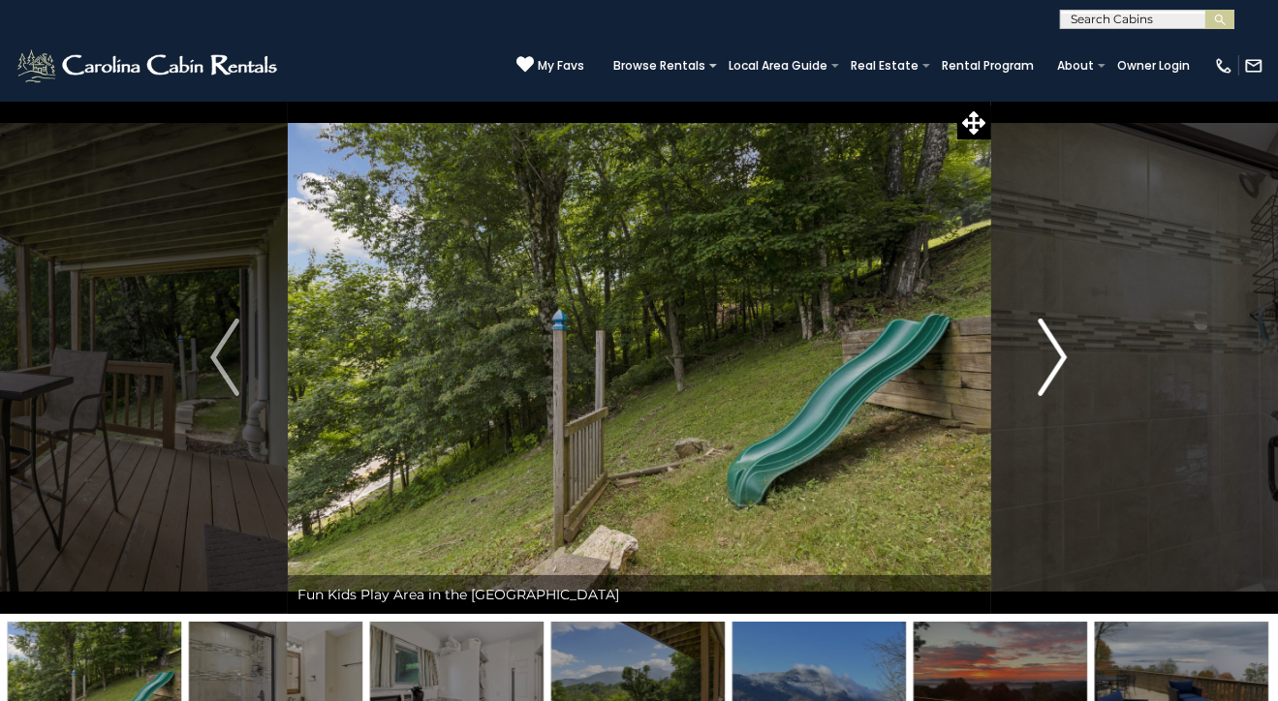
click at [1060, 357] on img "Next" at bounding box center [1053, 358] width 29 height 78
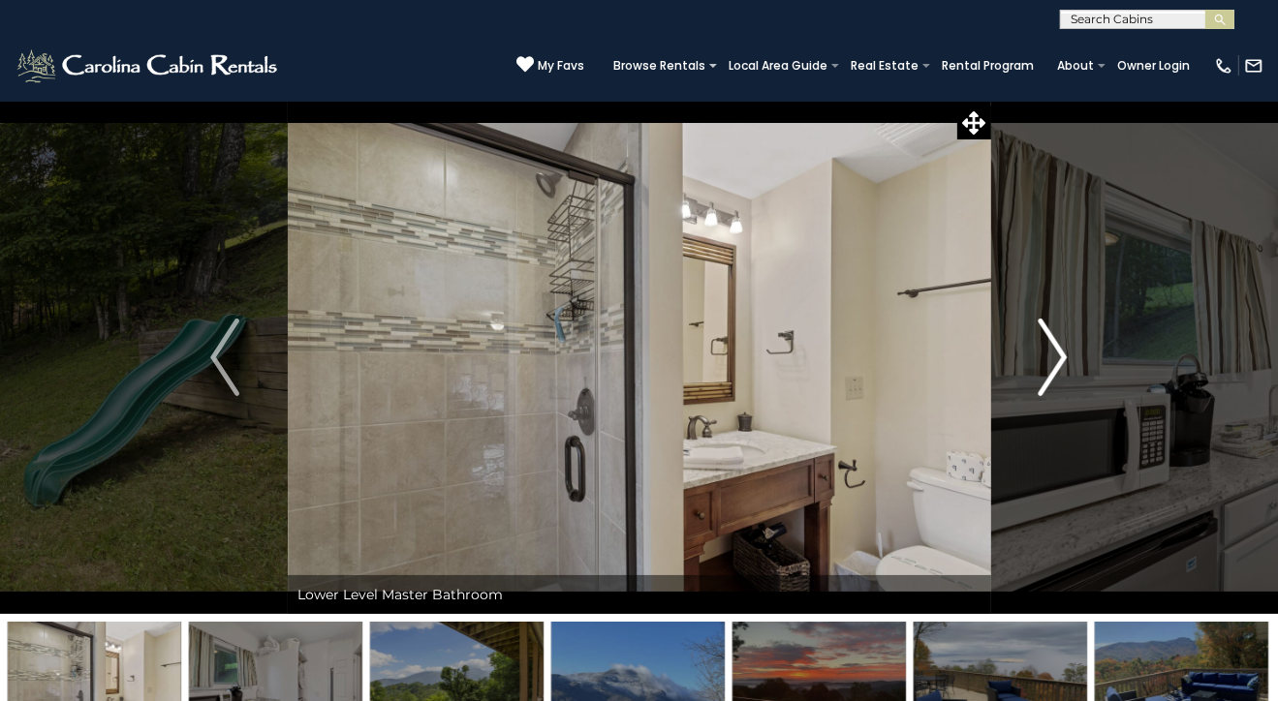
click at [1060, 357] on img "Next" at bounding box center [1053, 358] width 29 height 78
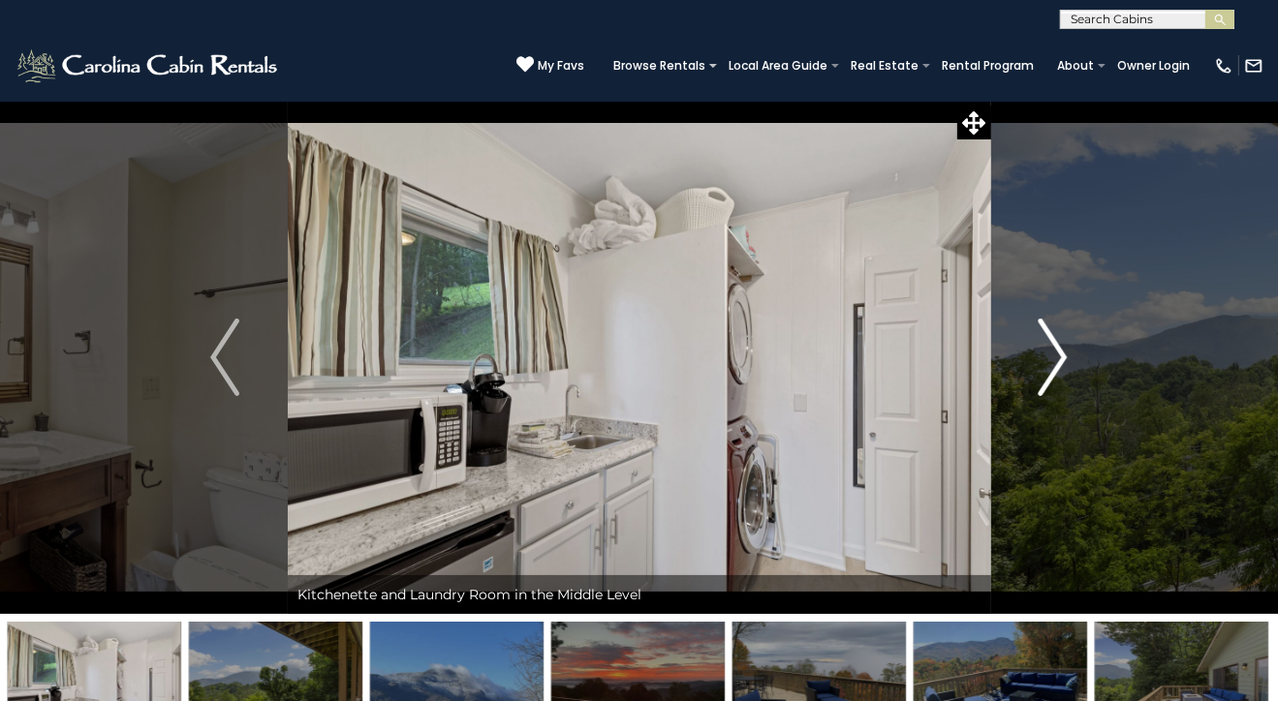
click at [1060, 357] on img "Next" at bounding box center [1053, 358] width 29 height 78
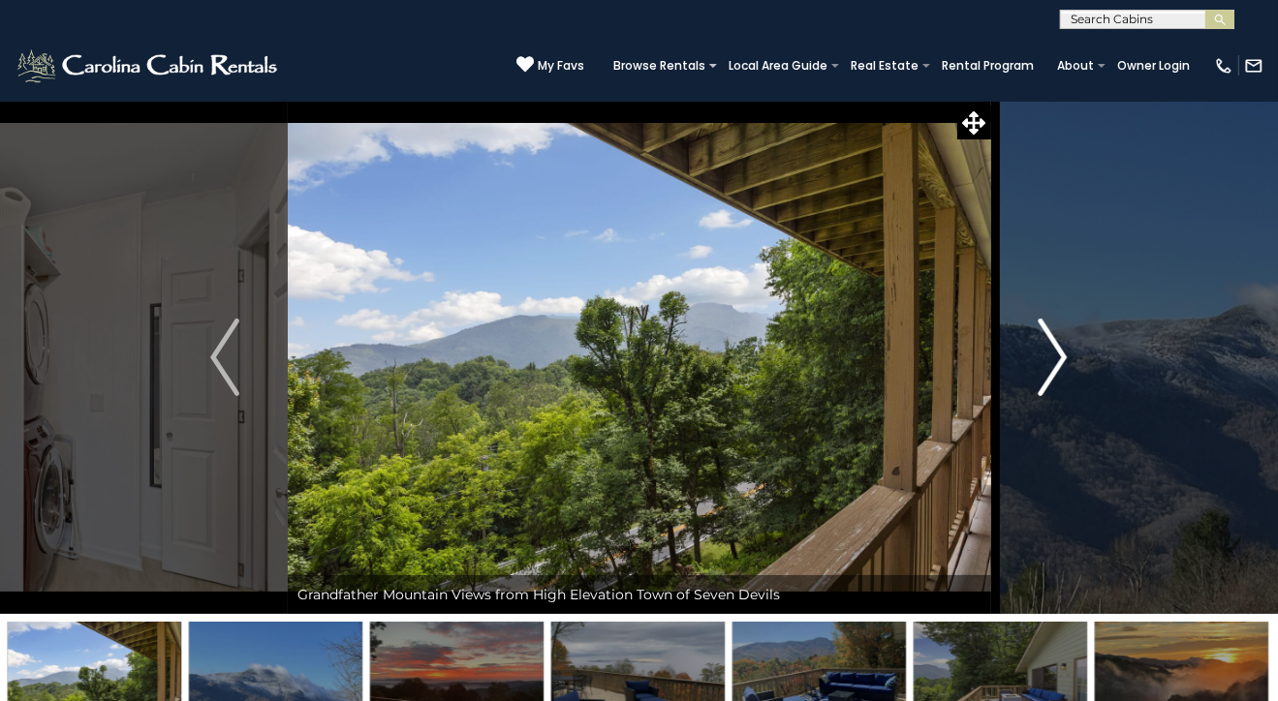
click at [1060, 357] on img "Next" at bounding box center [1053, 358] width 29 height 78
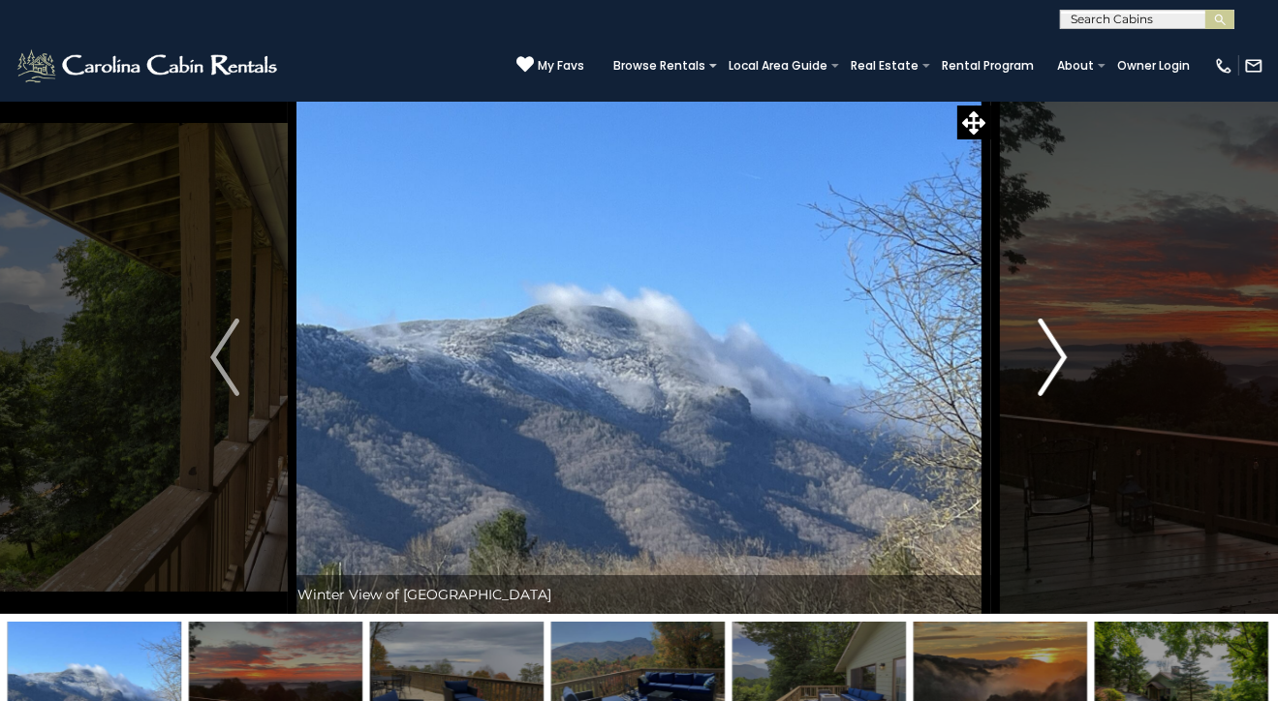
click at [1060, 357] on img "Next" at bounding box center [1053, 358] width 29 height 78
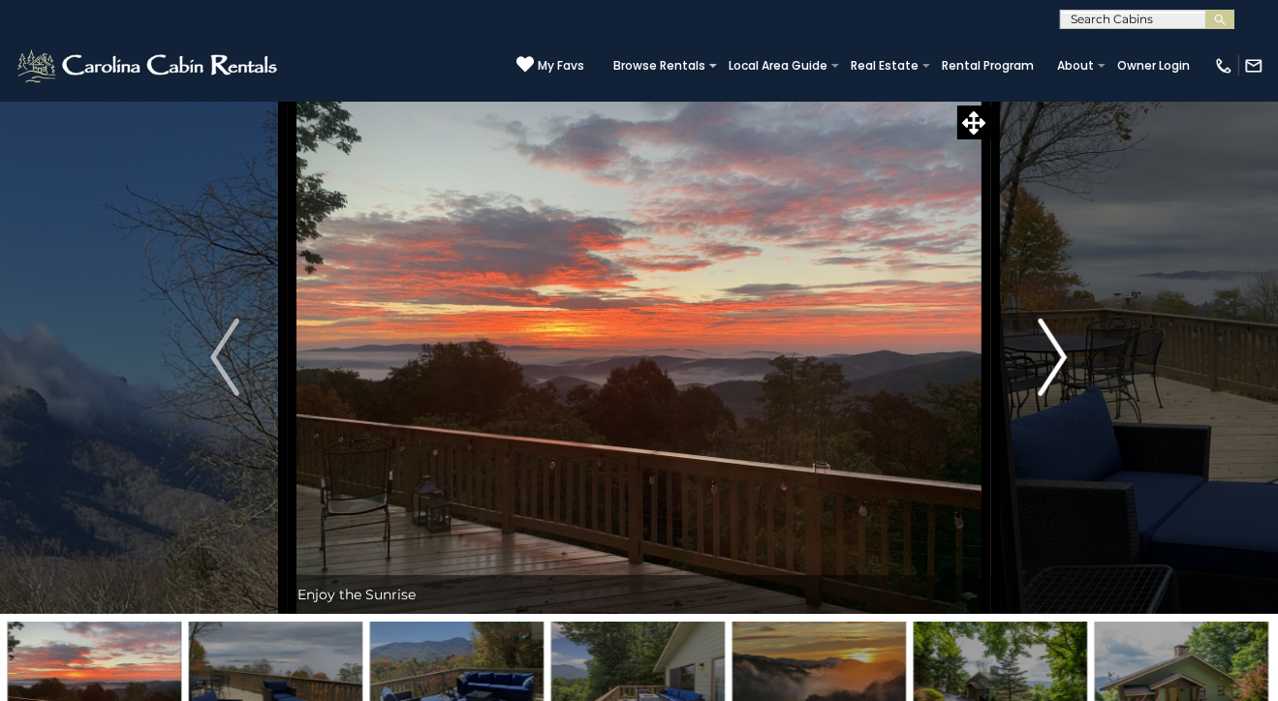
click at [1060, 357] on img "Next" at bounding box center [1053, 358] width 29 height 78
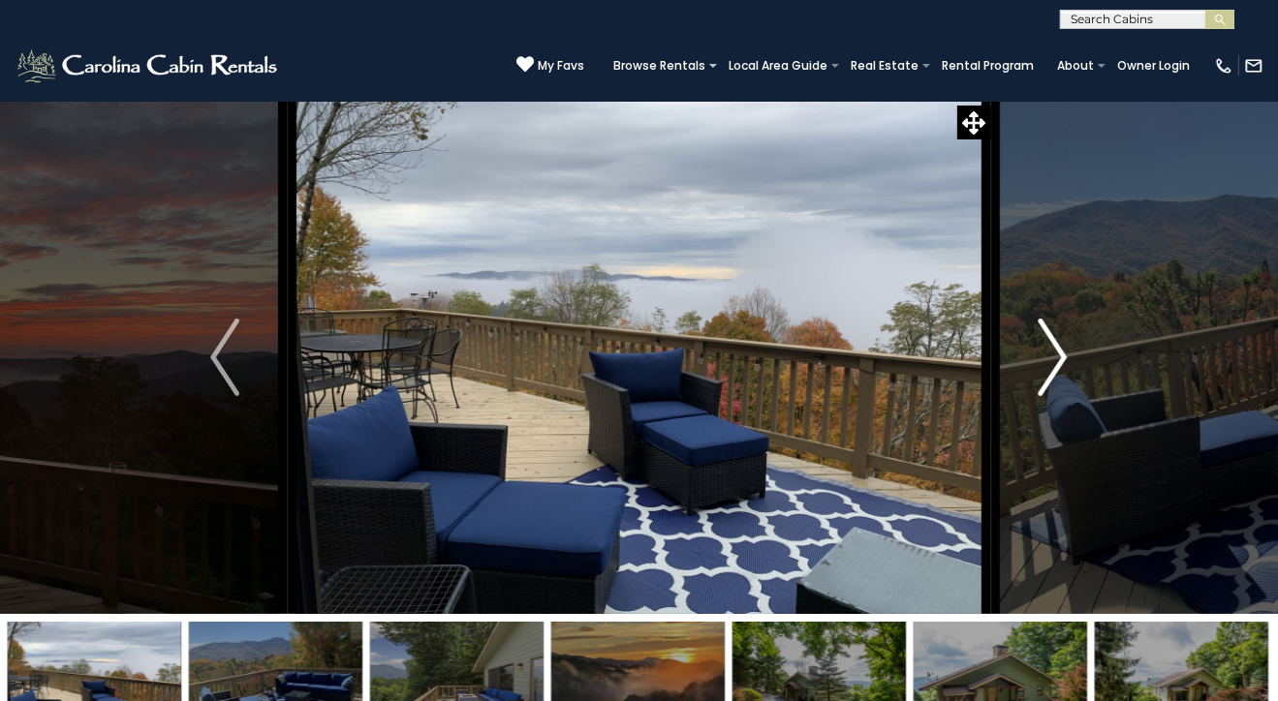
click at [1060, 357] on img "Next" at bounding box center [1053, 358] width 29 height 78
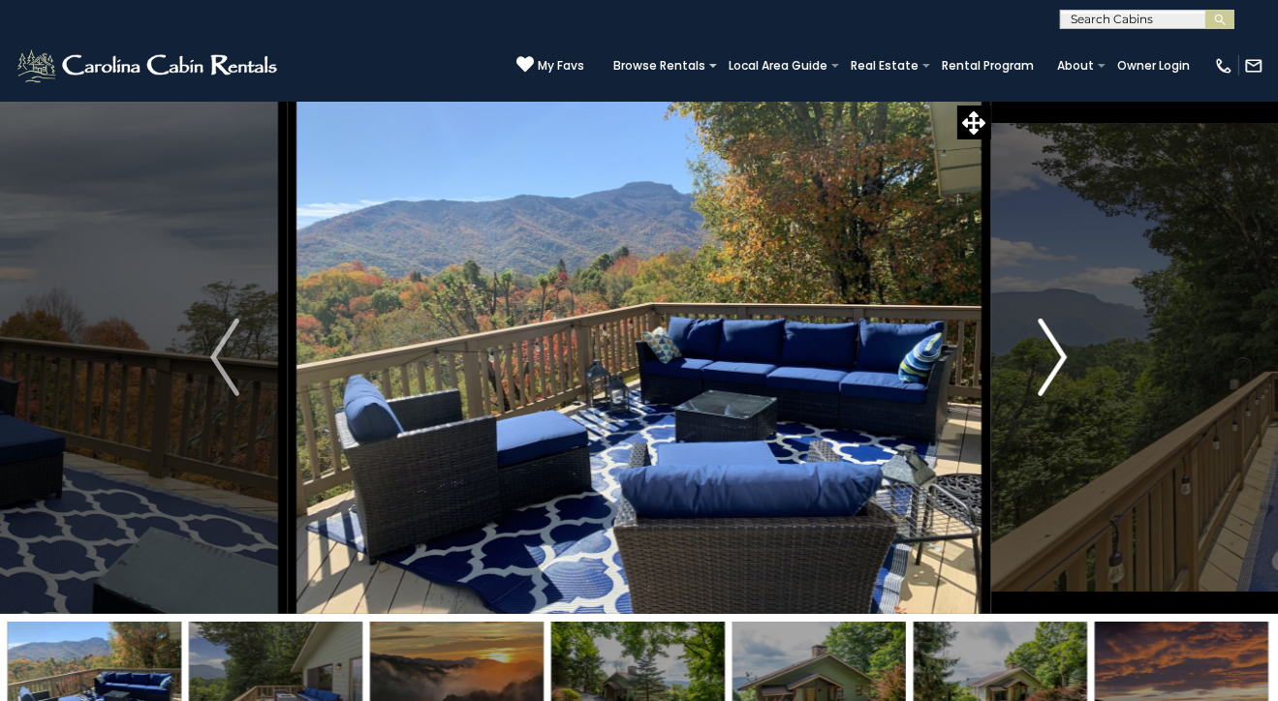
click at [1060, 357] on img "Next" at bounding box center [1053, 358] width 29 height 78
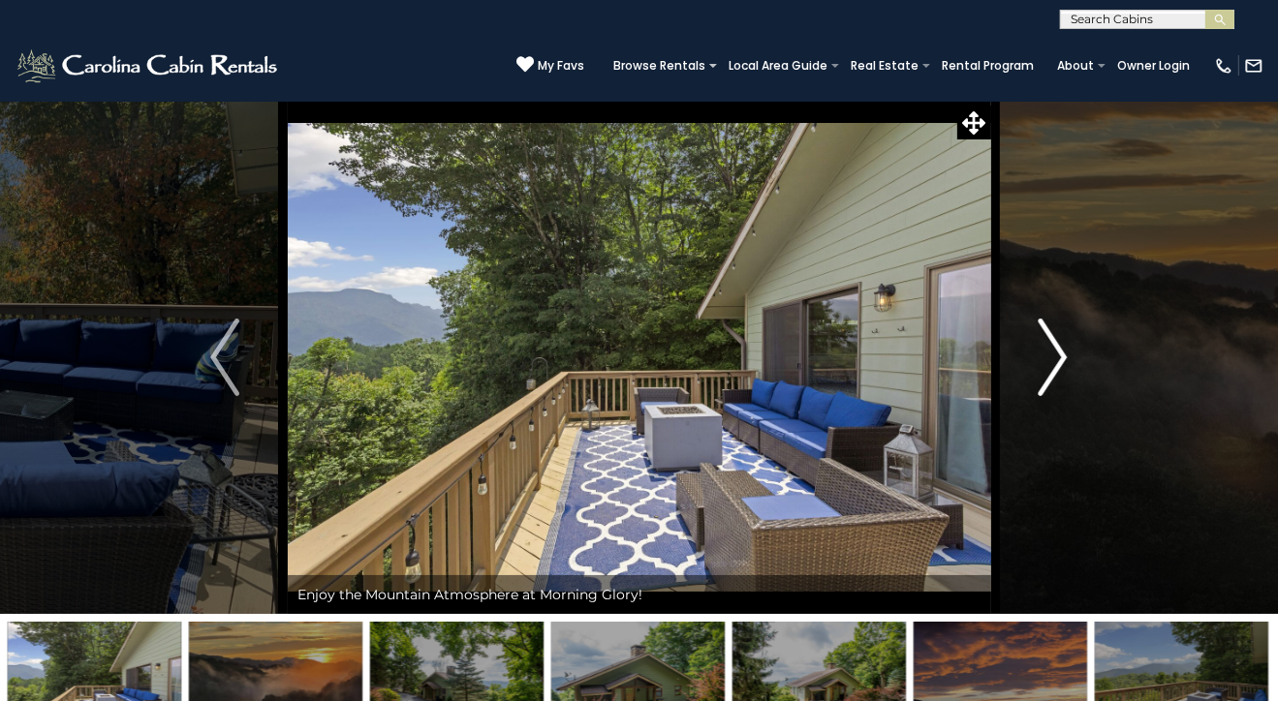
click at [1064, 356] on img "Next" at bounding box center [1053, 358] width 29 height 78
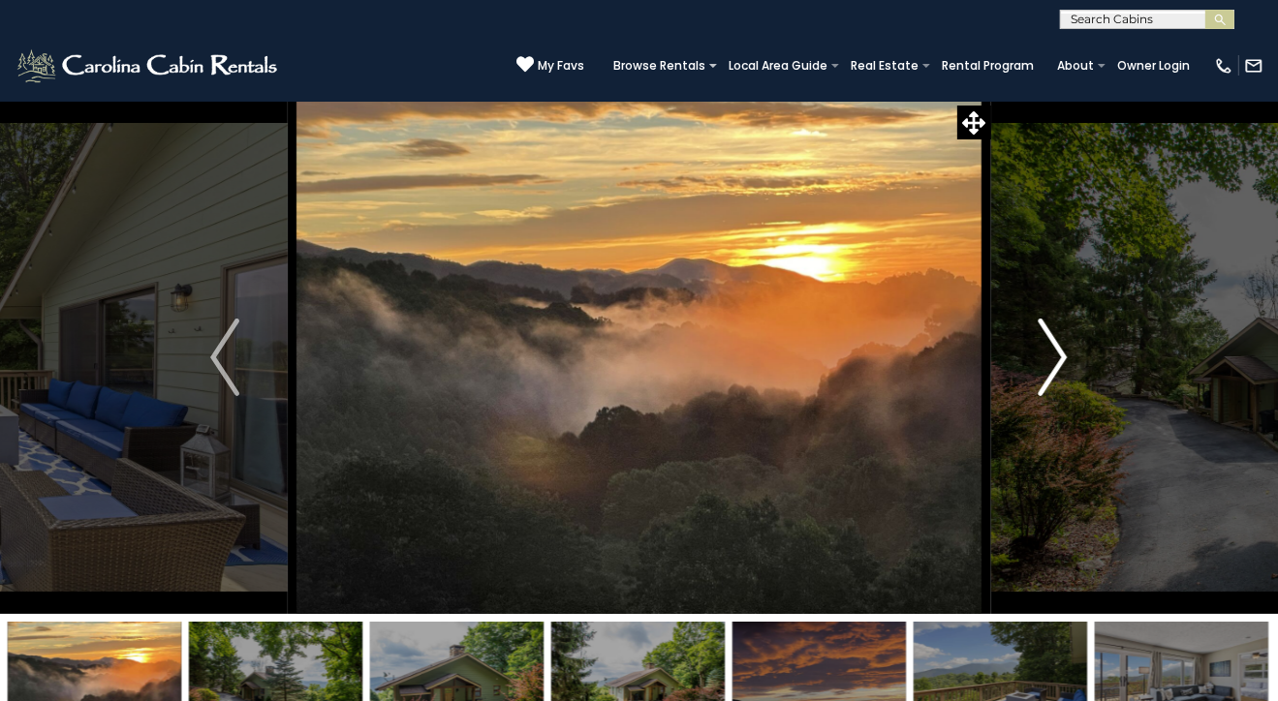
click at [1042, 352] on img "Next" at bounding box center [1053, 358] width 29 height 78
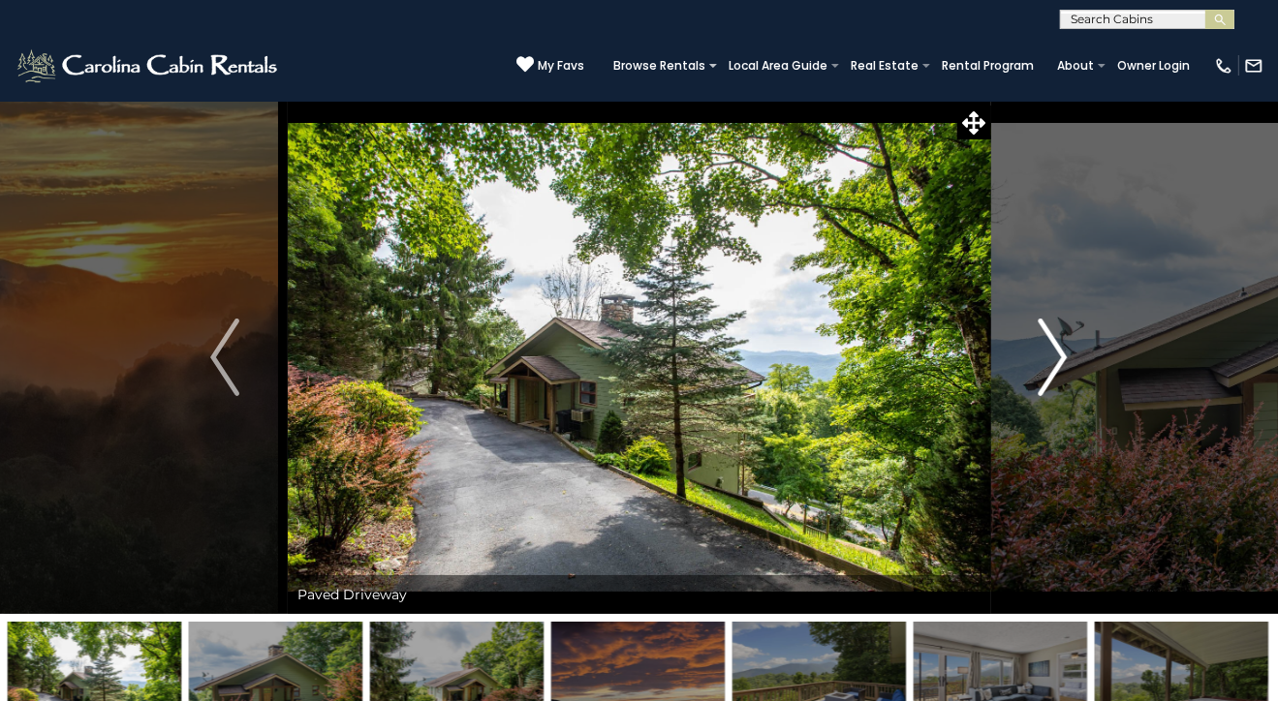
click at [1061, 355] on img "Next" at bounding box center [1053, 358] width 29 height 78
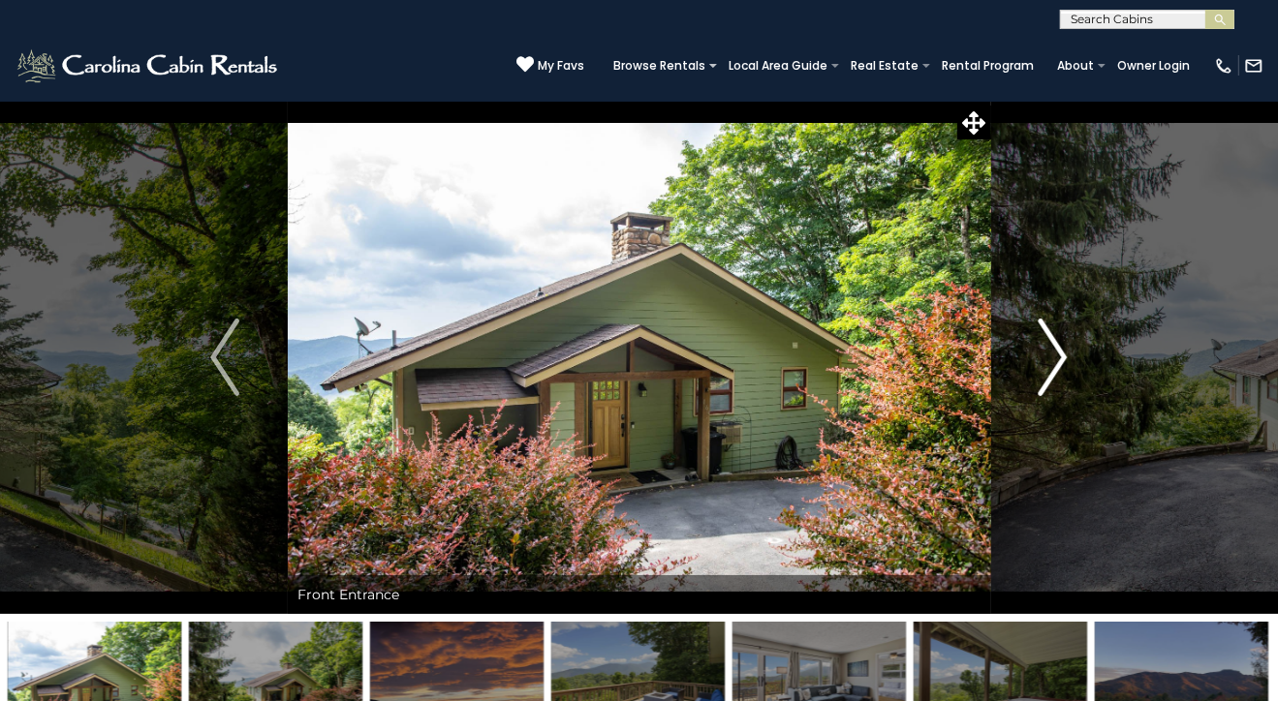
click at [1061, 355] on img "Next" at bounding box center [1053, 358] width 29 height 78
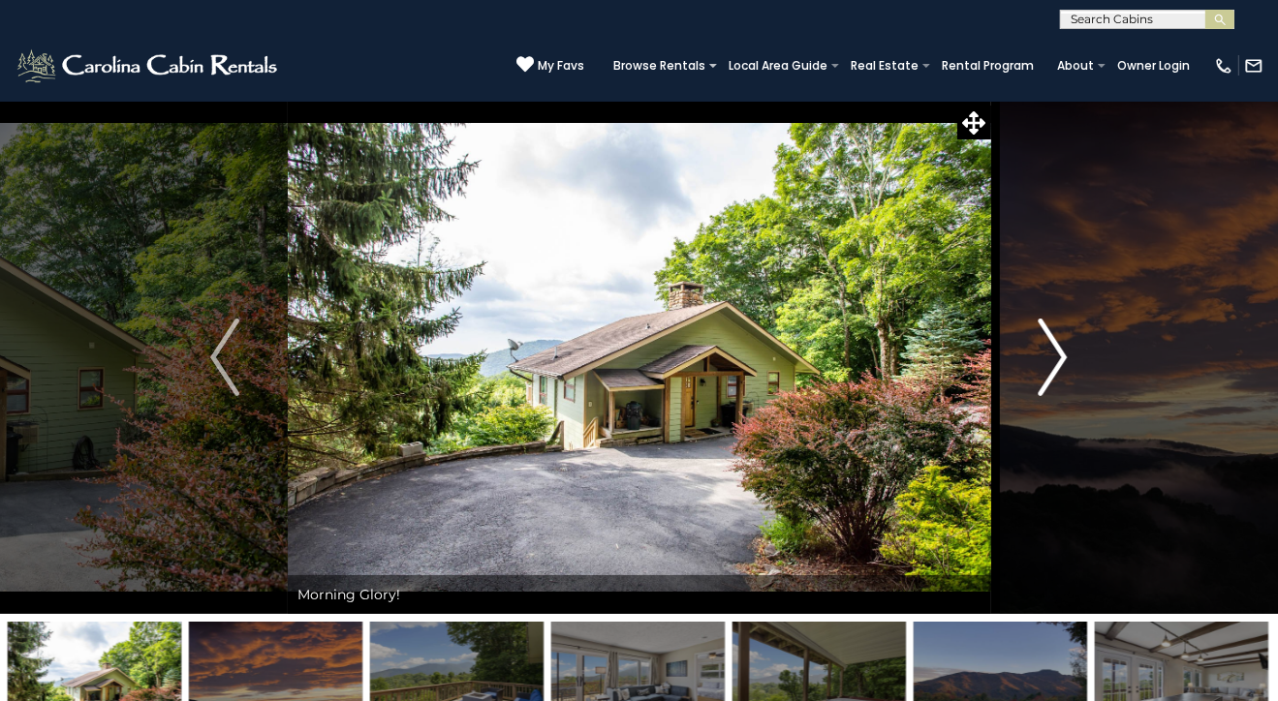
click at [1061, 355] on img "Next" at bounding box center [1053, 358] width 29 height 78
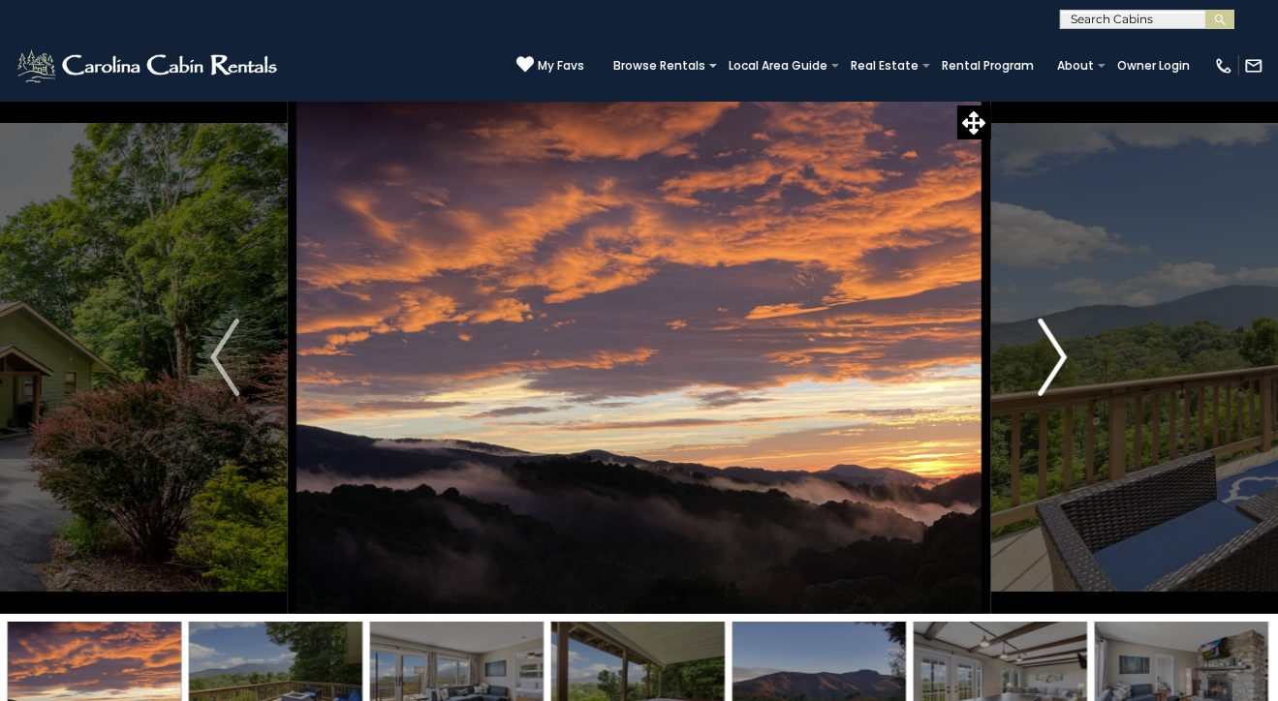
click at [1061, 355] on img "Next" at bounding box center [1053, 358] width 29 height 78
